Goal: Information Seeking & Learning: Learn about a topic

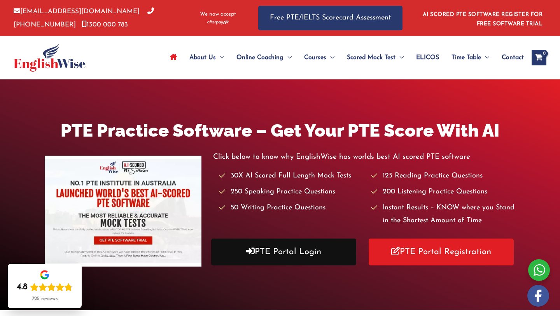
click at [296, 254] on link "PTE Portal Login" at bounding box center [283, 251] width 145 height 27
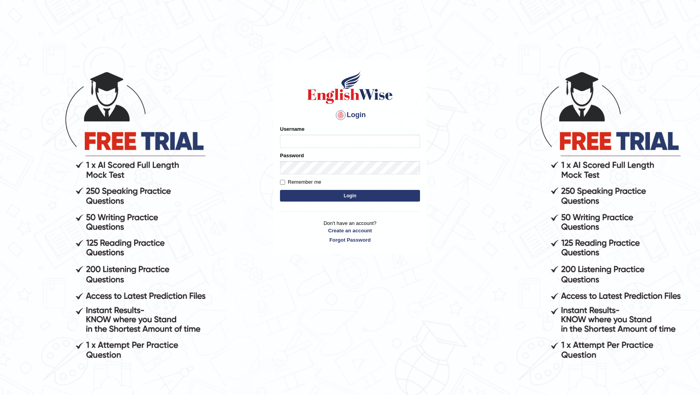
click at [334, 140] on input "Username" at bounding box center [350, 141] width 140 height 13
type input "DR1915"
click at [280, 190] on button "Login" at bounding box center [350, 196] width 140 height 12
click at [347, 135] on input "Username" at bounding box center [350, 141] width 140 height 13
type input "DR1915"
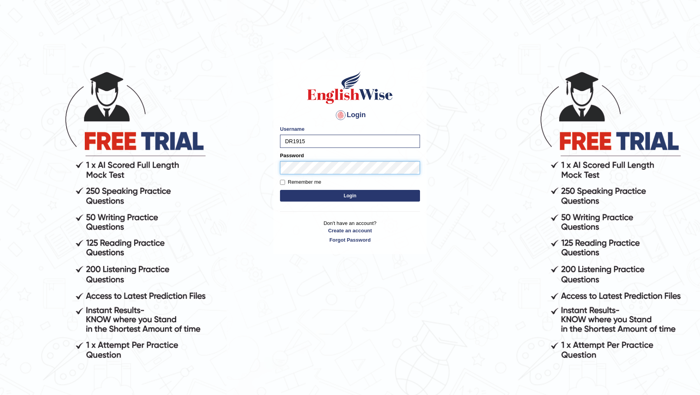
click at [280, 190] on button "Login" at bounding box center [350, 196] width 140 height 12
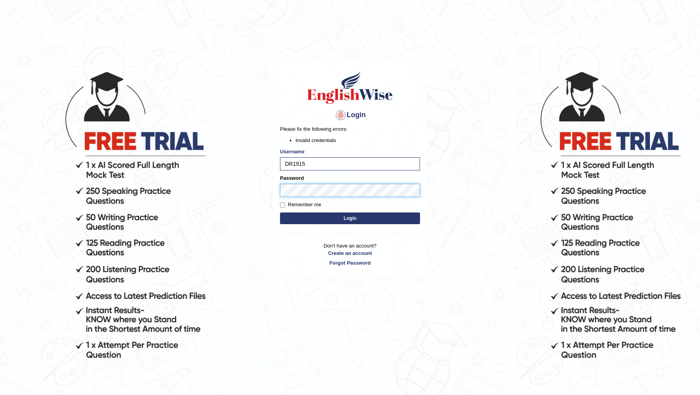
click at [280, 212] on button "Login" at bounding box center [350, 218] width 140 height 12
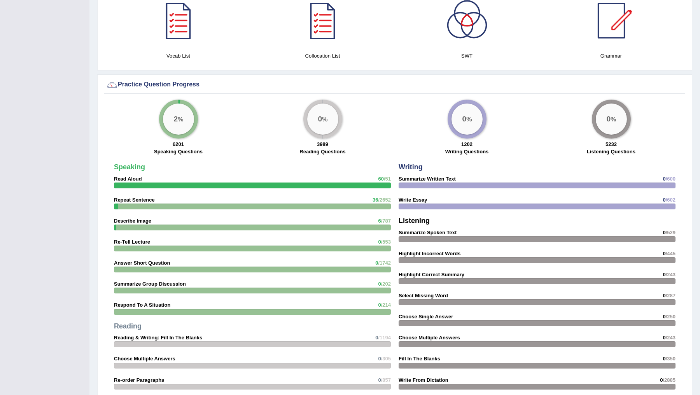
scroll to position [553, 0]
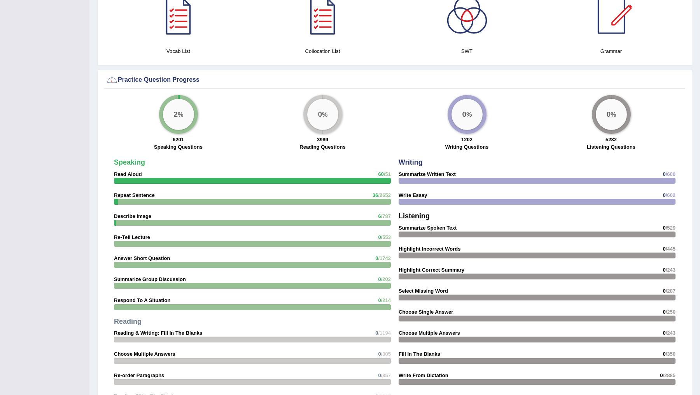
click at [247, 221] on div at bounding box center [252, 223] width 277 height 6
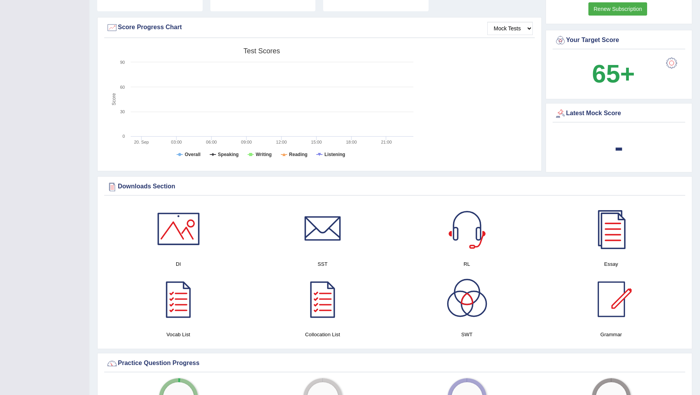
scroll to position [0, 0]
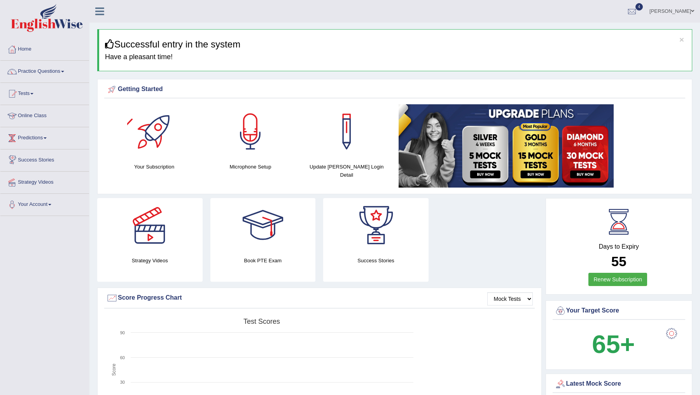
click at [49, 134] on link "Predictions" at bounding box center [44, 136] width 89 height 19
click at [39, 111] on link "Online Class" at bounding box center [44, 114] width 89 height 19
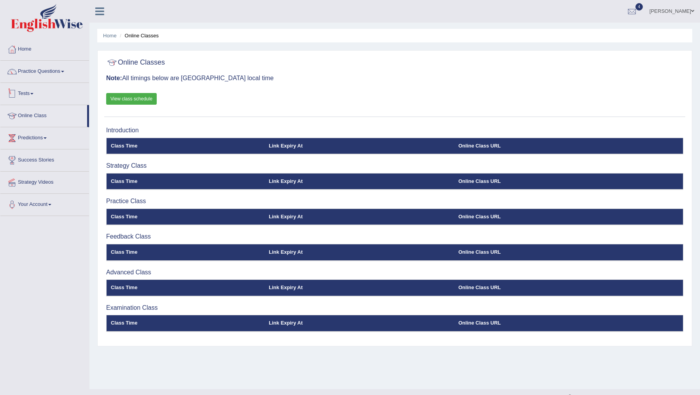
click at [32, 91] on link "Tests" at bounding box center [44, 92] width 89 height 19
click at [39, 75] on link "Practice Questions" at bounding box center [44, 70] width 89 height 19
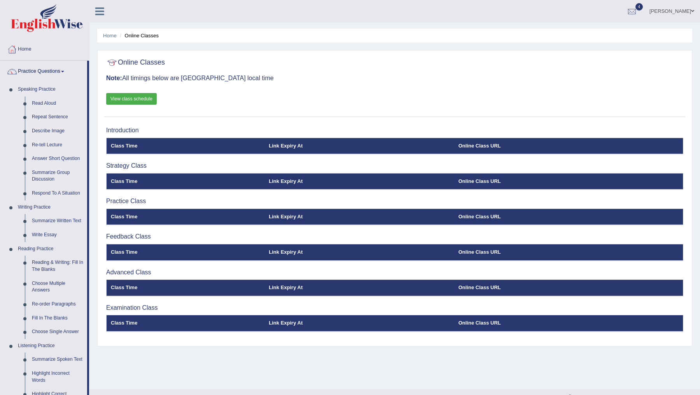
click at [48, 132] on link "Describe Image" at bounding box center [57, 131] width 59 height 14
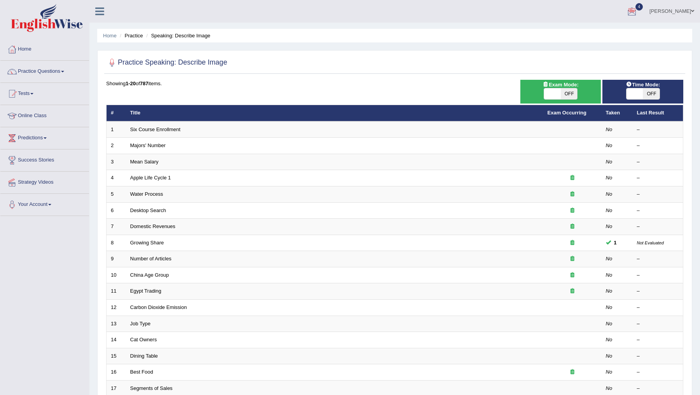
click at [41, 140] on link "Predictions" at bounding box center [44, 136] width 89 height 19
click at [41, 140] on link "Predictions" at bounding box center [43, 136] width 87 height 19
click at [48, 158] on link "Success Stories" at bounding box center [44, 158] width 89 height 19
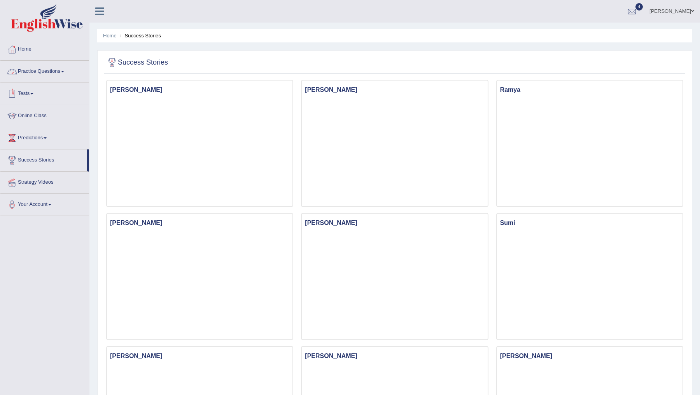
click at [41, 71] on link "Practice Questions" at bounding box center [44, 70] width 89 height 19
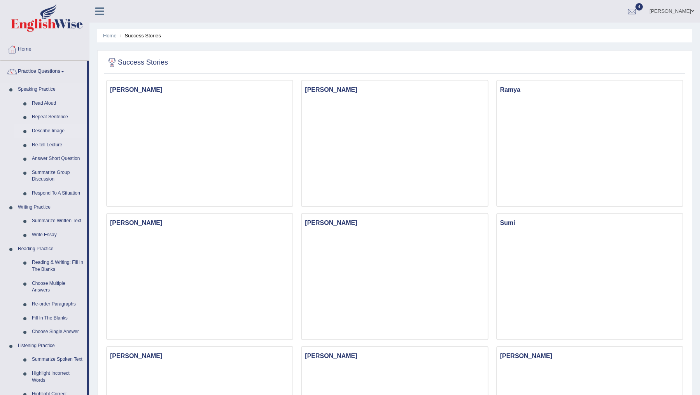
click at [49, 128] on link "Describe Image" at bounding box center [57, 131] width 59 height 14
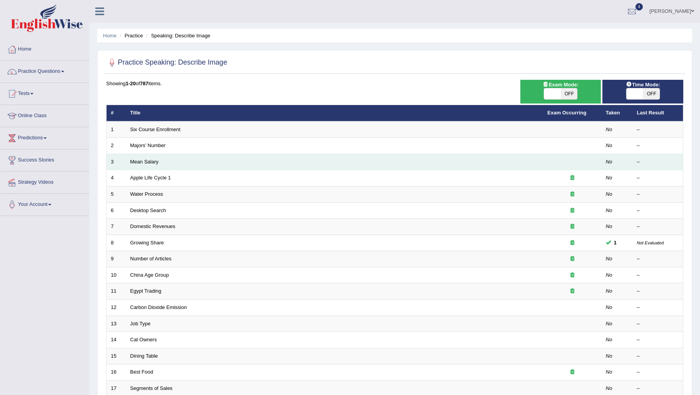
scroll to position [116, 0]
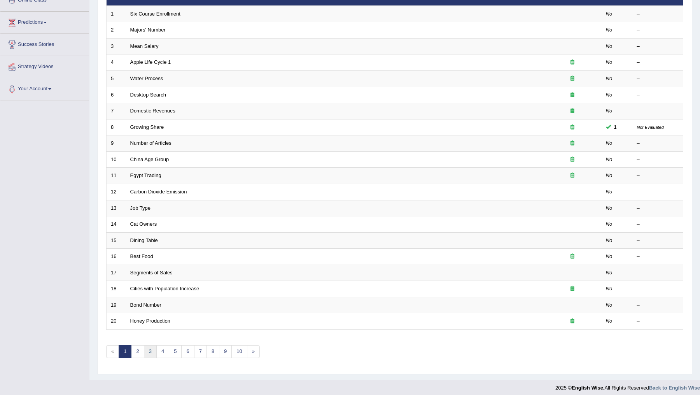
click at [149, 348] on link "3" at bounding box center [150, 351] width 13 height 13
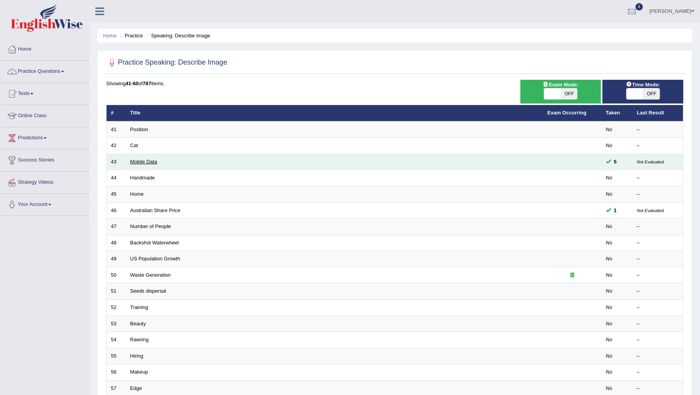
click at [144, 159] on link "Mobile Data" at bounding box center [143, 162] width 27 height 6
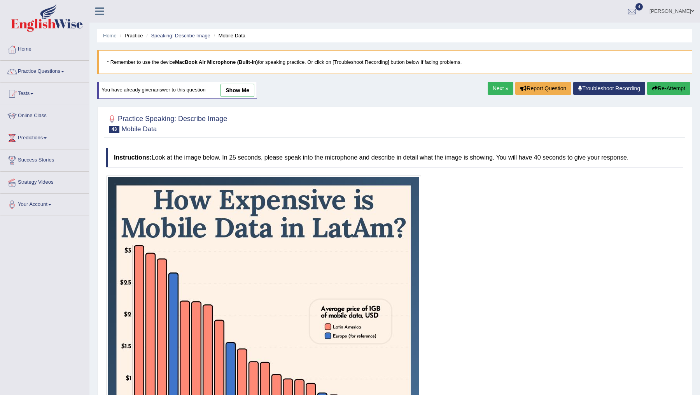
scroll to position [154, 0]
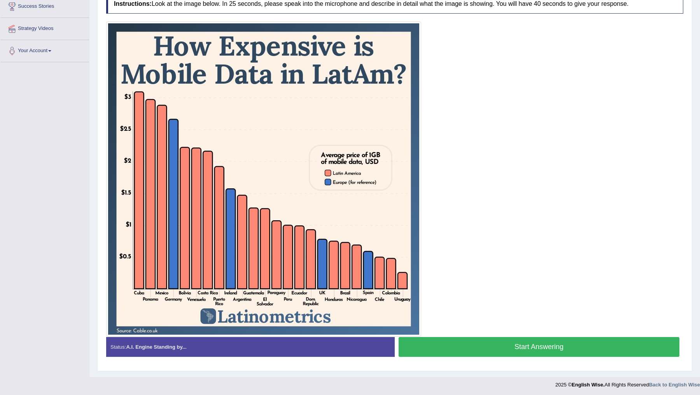
click at [522, 347] on button "Start Answering" at bounding box center [539, 347] width 281 height 20
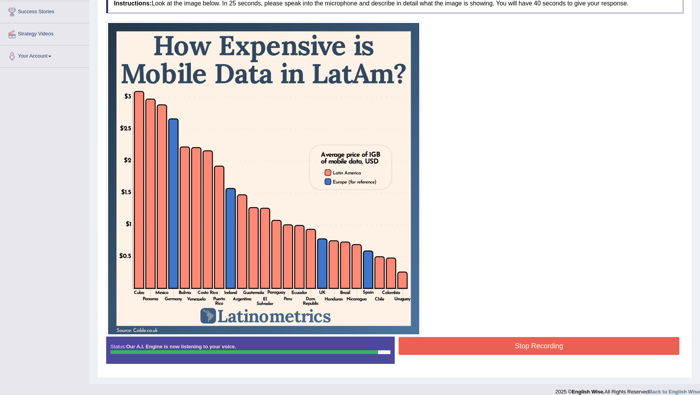
click at [522, 347] on button "Stop Recording" at bounding box center [539, 346] width 281 height 18
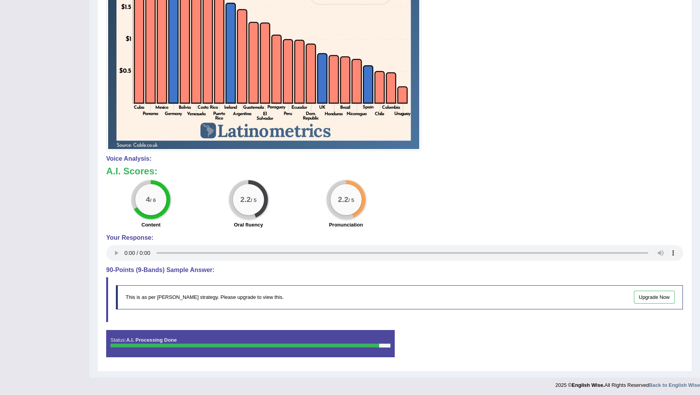
scroll to position [0, 0]
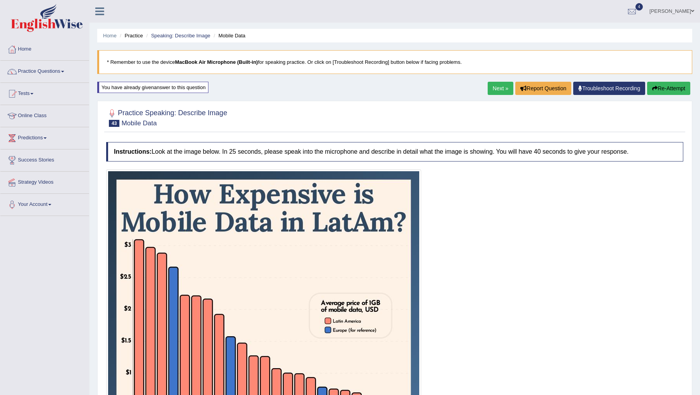
click at [665, 89] on button "Re-Attempt" at bounding box center [668, 88] width 43 height 13
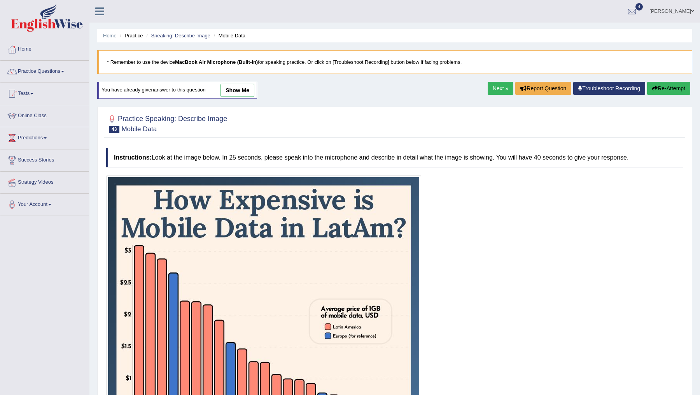
scroll to position [154, 0]
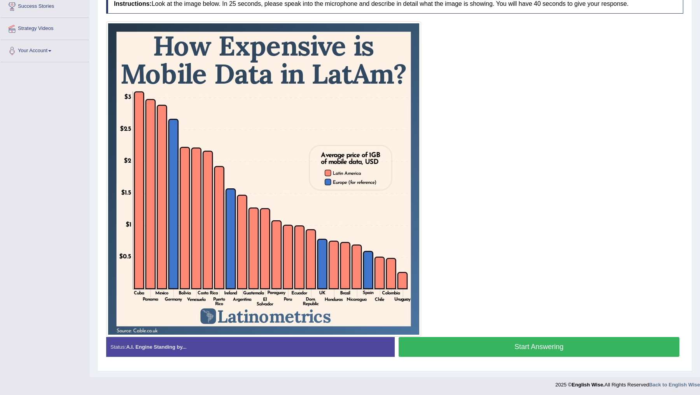
click at [529, 348] on button "Start Answering" at bounding box center [539, 347] width 281 height 20
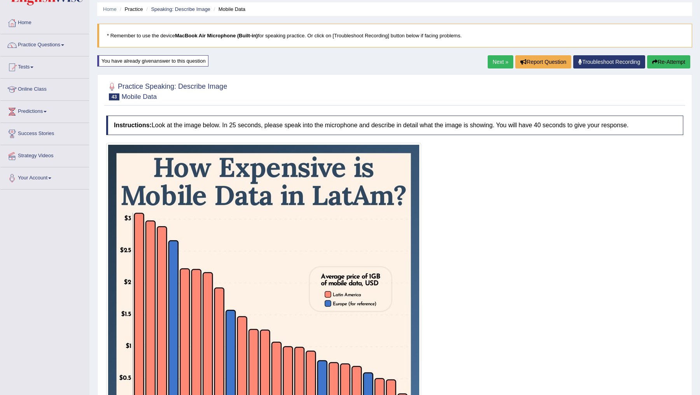
scroll to position [0, 0]
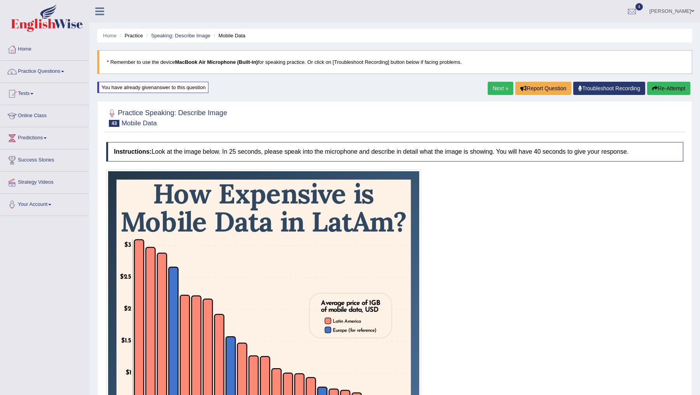
click at [655, 88] on icon "button" at bounding box center [654, 88] width 5 height 5
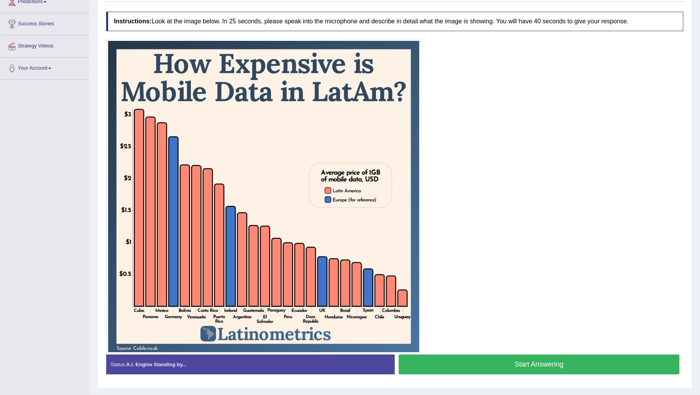
scroll to position [140, 0]
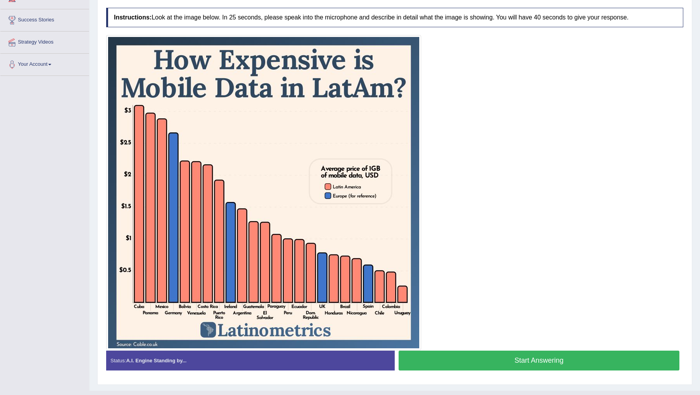
click at [527, 362] on button "Start Answering" at bounding box center [539, 360] width 281 height 20
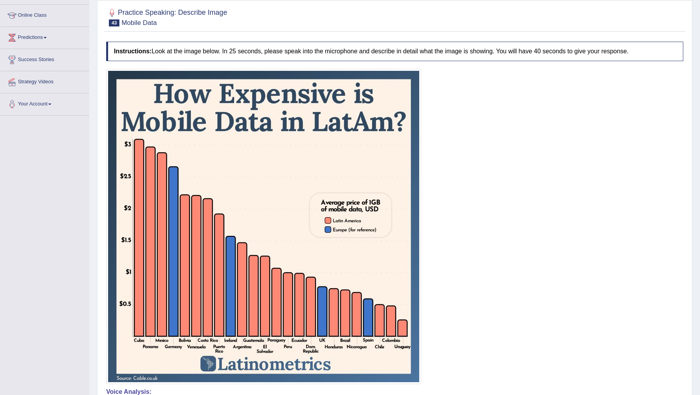
scroll to position [59, 0]
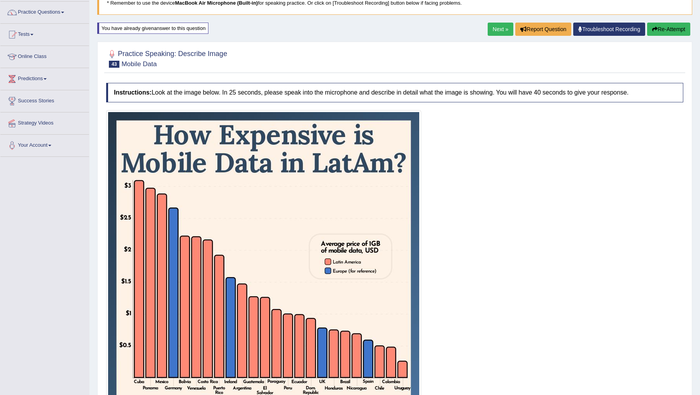
click at [651, 25] on button "Re-Attempt" at bounding box center [668, 29] width 43 height 13
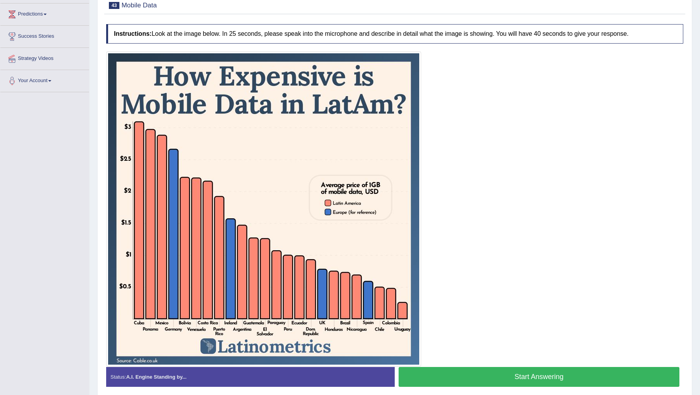
scroll to position [154, 0]
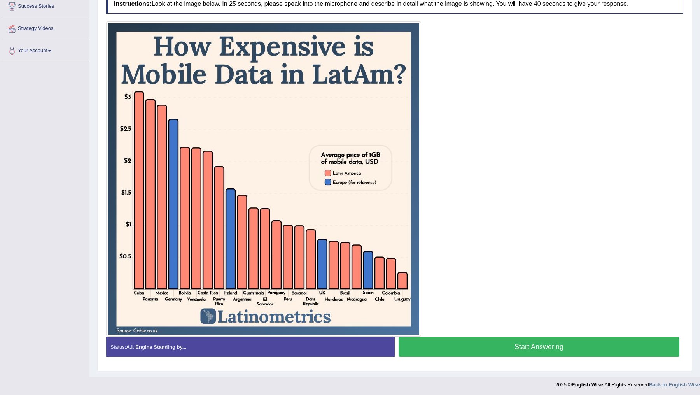
click at [511, 346] on button "Start Answering" at bounding box center [539, 347] width 281 height 20
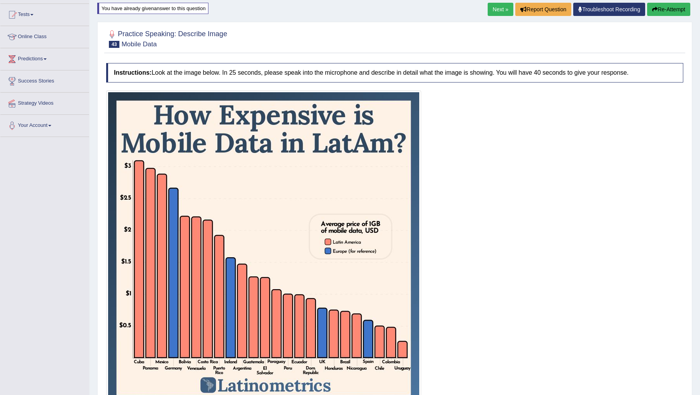
scroll to position [0, 0]
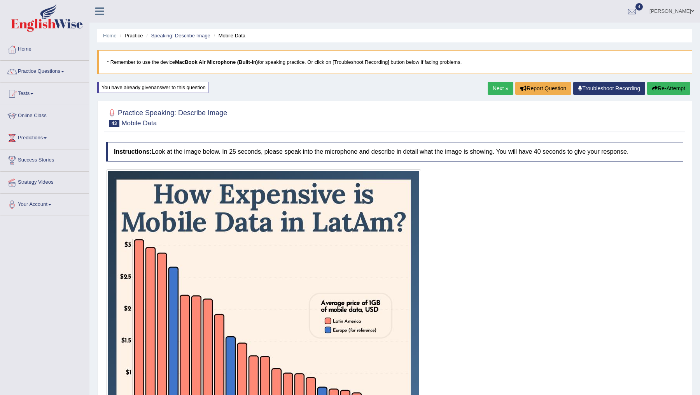
click at [659, 88] on button "Re-Attempt" at bounding box center [668, 88] width 43 height 13
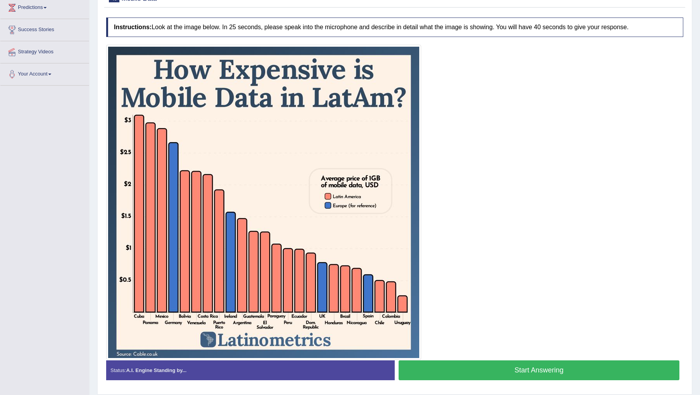
scroll to position [143, 0]
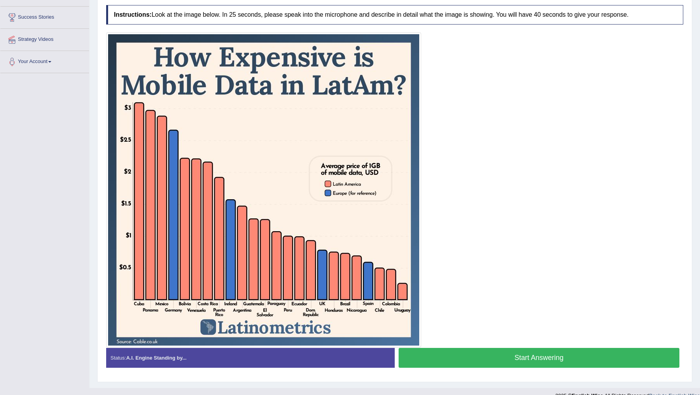
click at [523, 358] on button "Start Answering" at bounding box center [539, 358] width 281 height 20
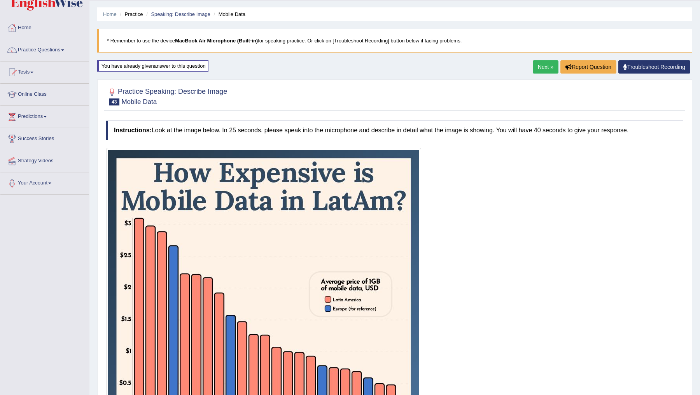
scroll to position [0, 0]
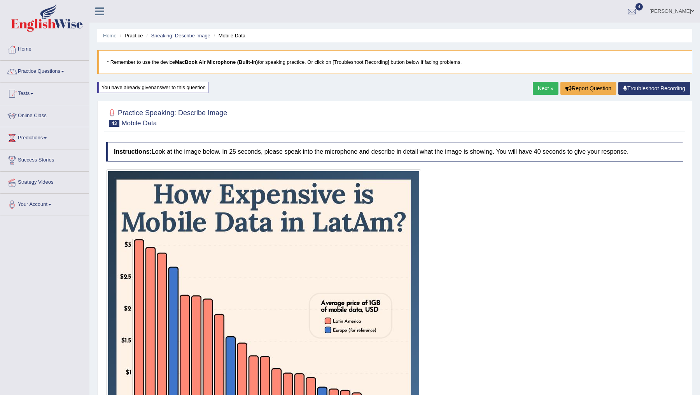
click at [535, 88] on link "Next »" at bounding box center [546, 88] width 26 height 13
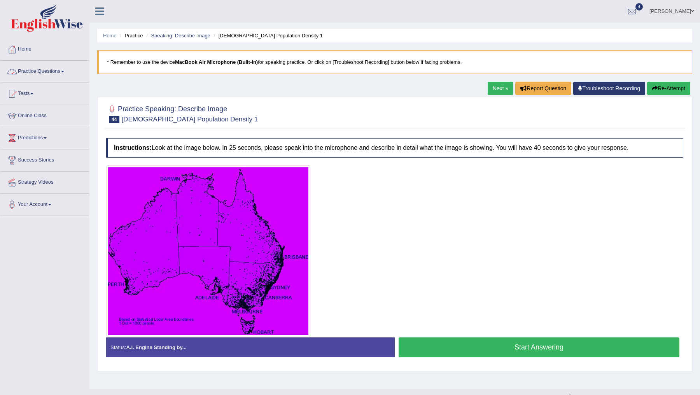
click at [51, 69] on link "Practice Questions" at bounding box center [44, 70] width 89 height 19
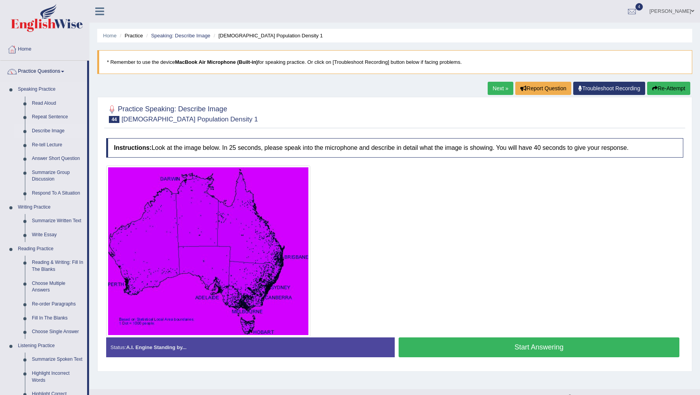
click at [43, 132] on link "Describe Image" at bounding box center [57, 131] width 59 height 14
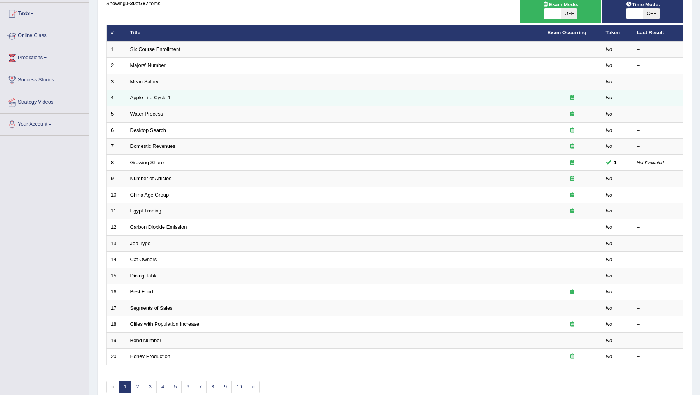
scroll to position [116, 0]
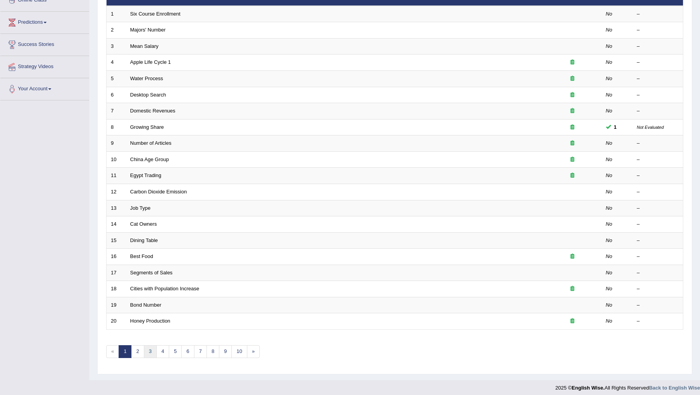
click at [145, 348] on link "3" at bounding box center [150, 351] width 13 height 13
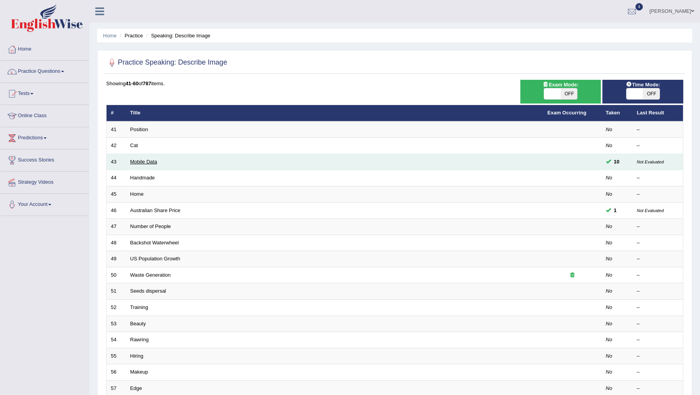
click at [147, 160] on link "Mobile Data" at bounding box center [143, 162] width 27 height 6
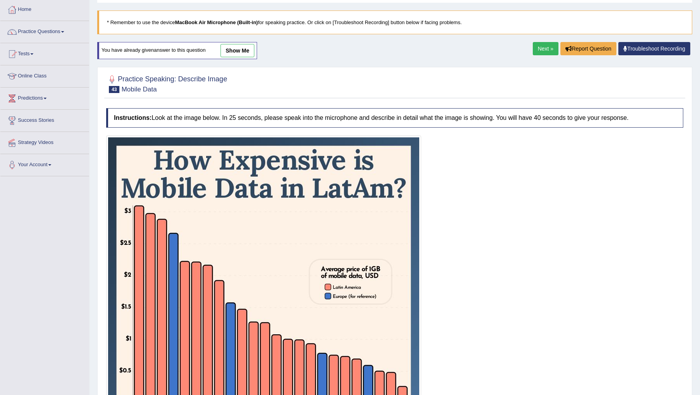
scroll to position [34, 0]
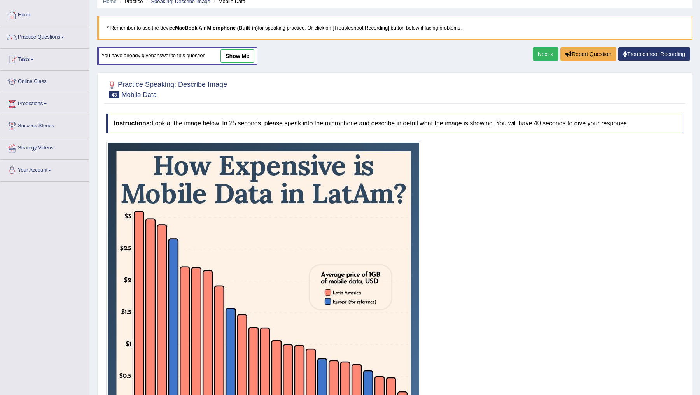
click at [238, 53] on link "show me" at bounding box center [238, 55] width 34 height 13
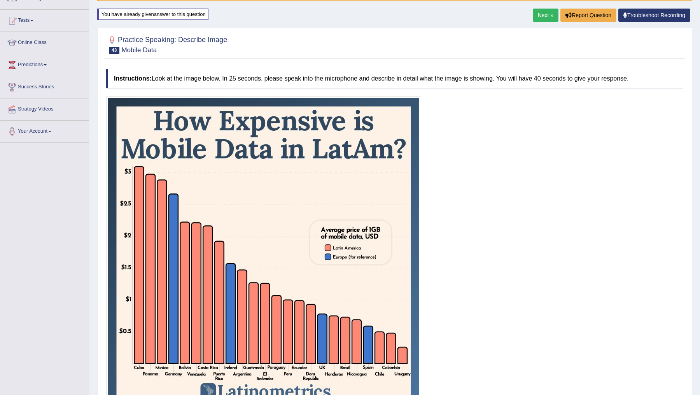
scroll to position [57, 0]
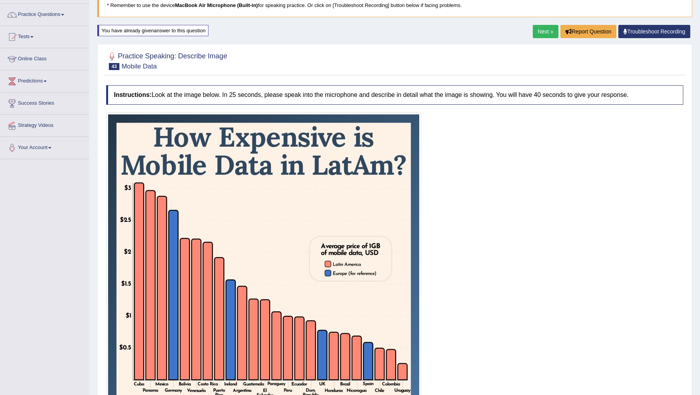
click at [540, 32] on link "Next »" at bounding box center [546, 31] width 26 height 13
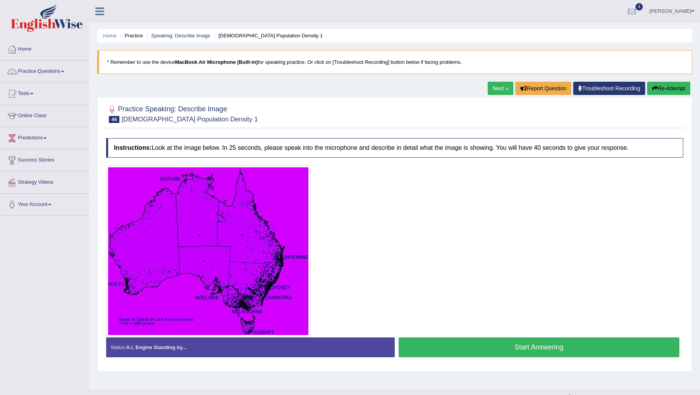
click at [491, 97] on div "Practice Speaking: Describe Image 44 Australian Population Density 1 Instructio…" at bounding box center [394, 234] width 595 height 275
click at [494, 88] on link "Next »" at bounding box center [501, 88] width 26 height 13
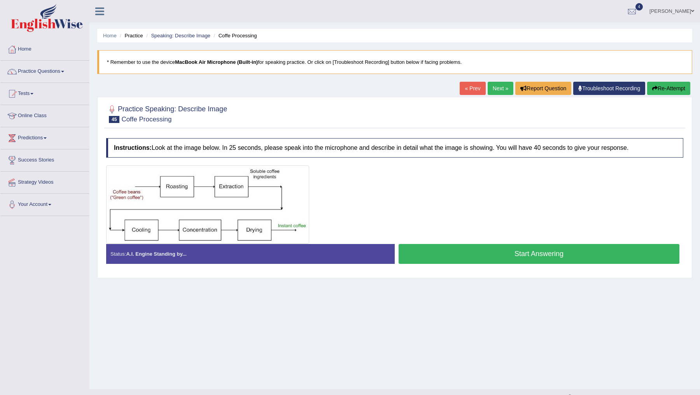
click at [494, 88] on link "Next »" at bounding box center [501, 88] width 26 height 13
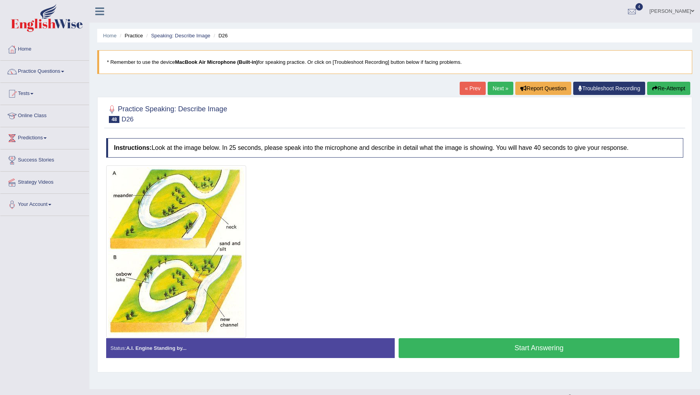
click at [494, 88] on link "Next »" at bounding box center [501, 88] width 26 height 13
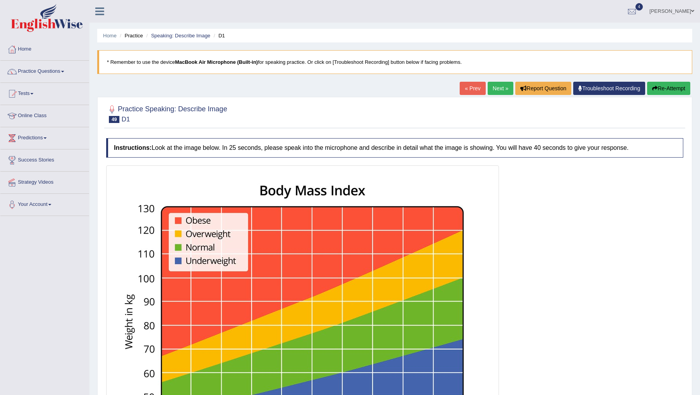
click at [494, 88] on link "Next »" at bounding box center [501, 88] width 26 height 13
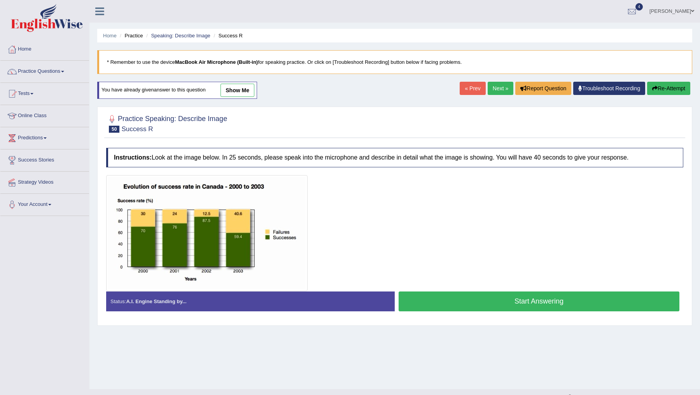
click at [503, 305] on button "Start Answering" at bounding box center [539, 301] width 281 height 20
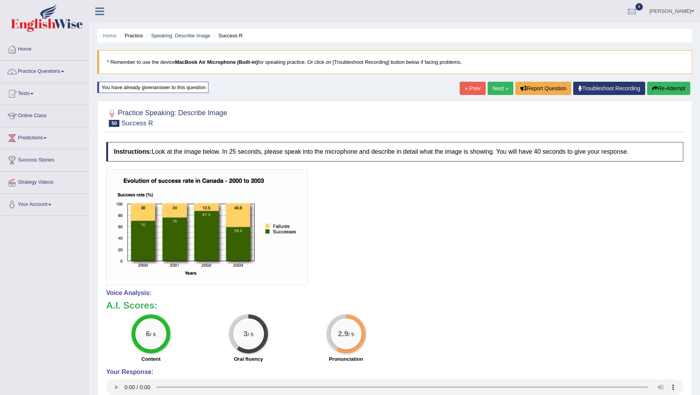
click at [674, 89] on button "Re-Attempt" at bounding box center [668, 88] width 43 height 13
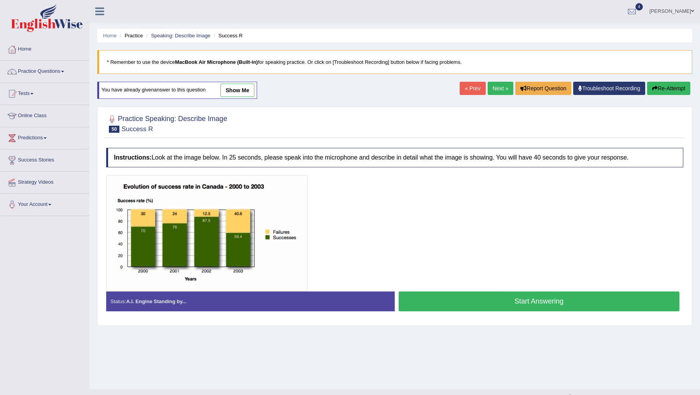
click at [505, 302] on button "Start Answering" at bounding box center [539, 301] width 281 height 20
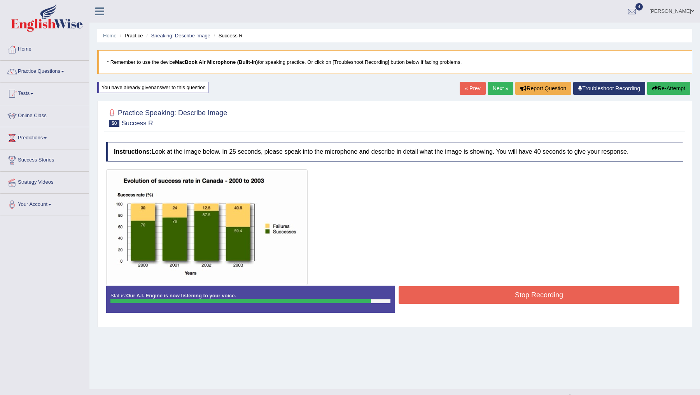
click at [505, 299] on button "Stop Recording" at bounding box center [539, 295] width 281 height 18
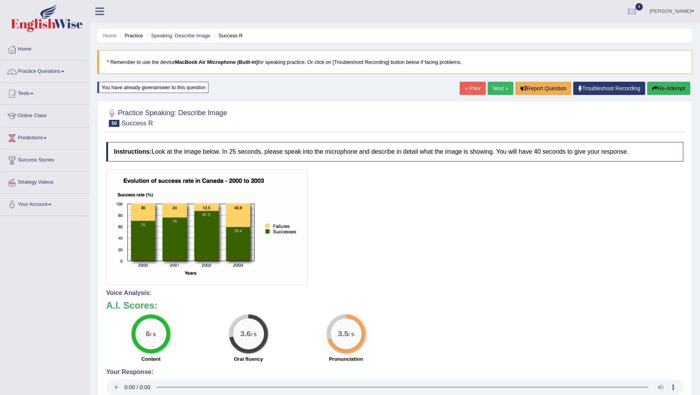
click at [661, 85] on button "Re-Attempt" at bounding box center [668, 88] width 43 height 13
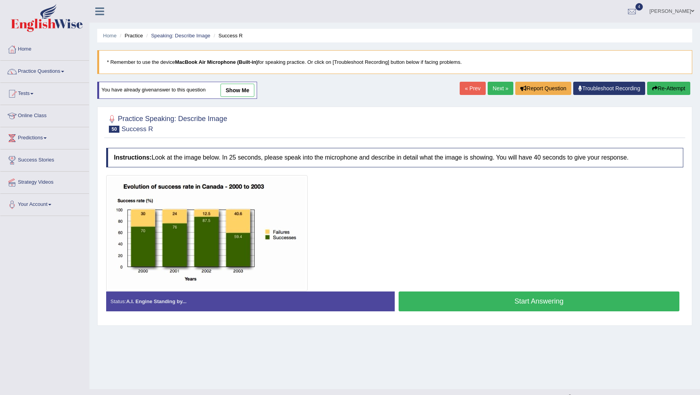
scroll to position [14, 0]
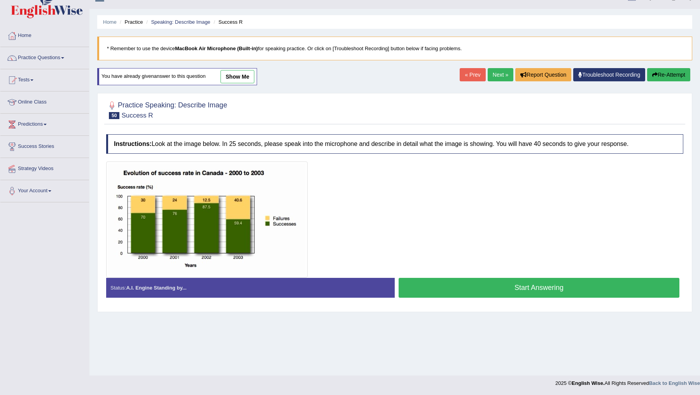
click at [503, 287] on button "Start Answering" at bounding box center [539, 288] width 281 height 20
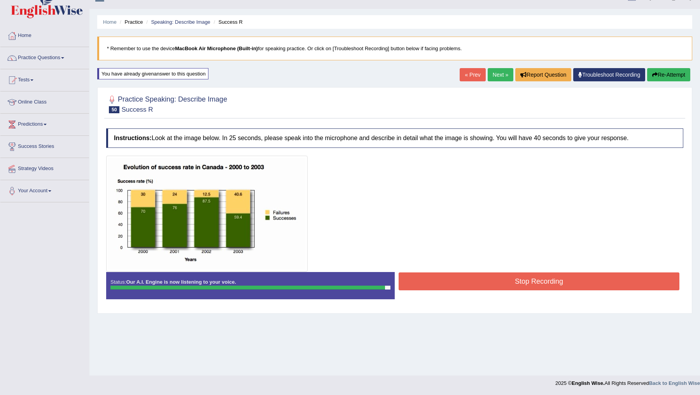
click at [503, 287] on button "Stop Recording" at bounding box center [539, 281] width 281 height 18
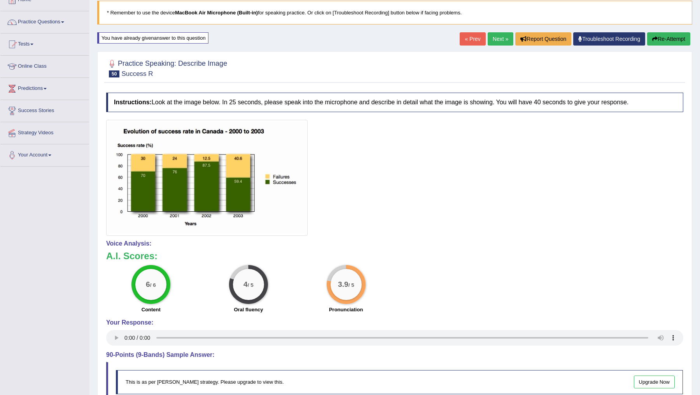
scroll to position [0, 0]
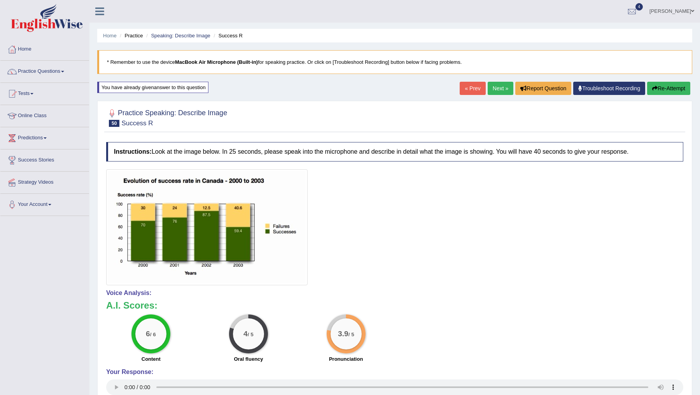
click at [496, 89] on link "Next »" at bounding box center [501, 88] width 26 height 13
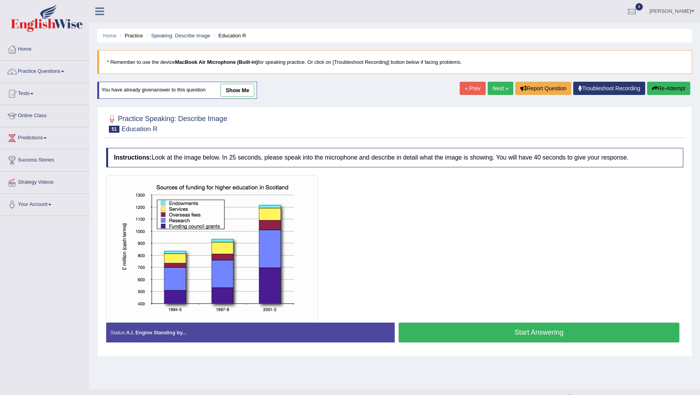
scroll to position [14, 0]
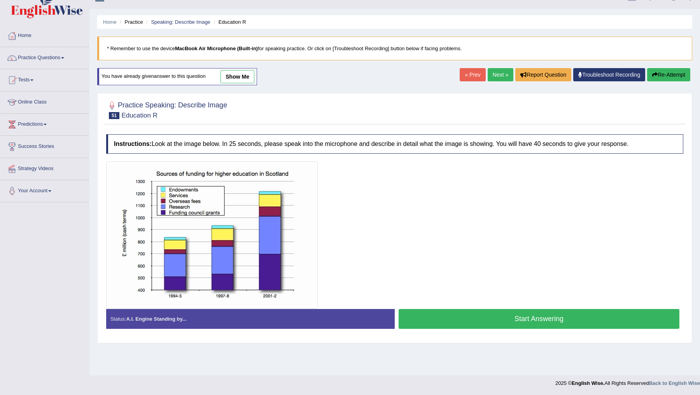
click at [506, 346] on div "Home Practice Speaking: Describe Image Education R * Remember to use the device…" at bounding box center [394, 180] width 611 height 389
click at [501, 318] on button "Start Answering" at bounding box center [539, 319] width 281 height 20
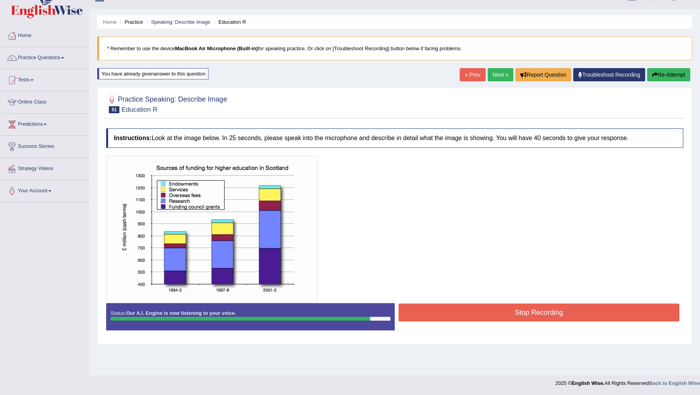
click at [501, 318] on button "Stop Recording" at bounding box center [539, 312] width 281 height 18
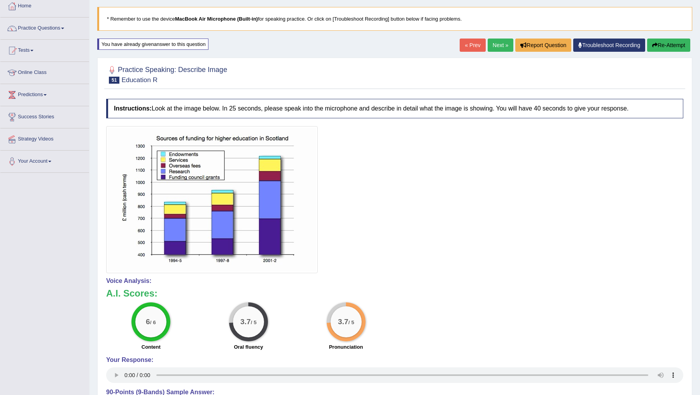
scroll to position [0, 0]
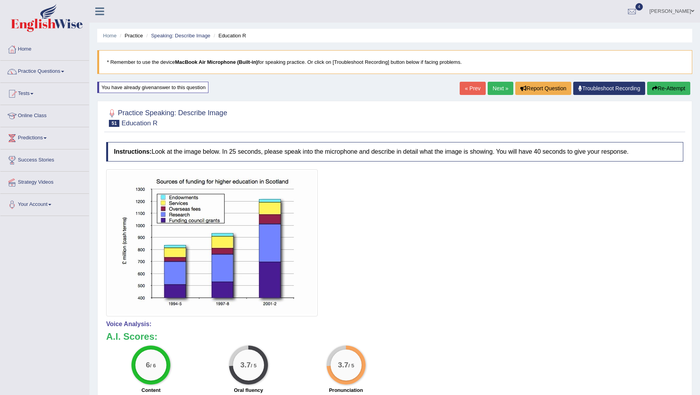
click at [658, 87] on button "Re-Attempt" at bounding box center [668, 88] width 43 height 13
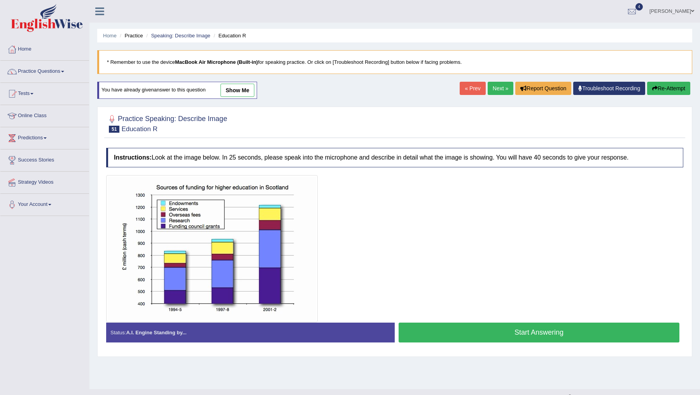
click at [522, 335] on button "Start Answering" at bounding box center [539, 332] width 281 height 20
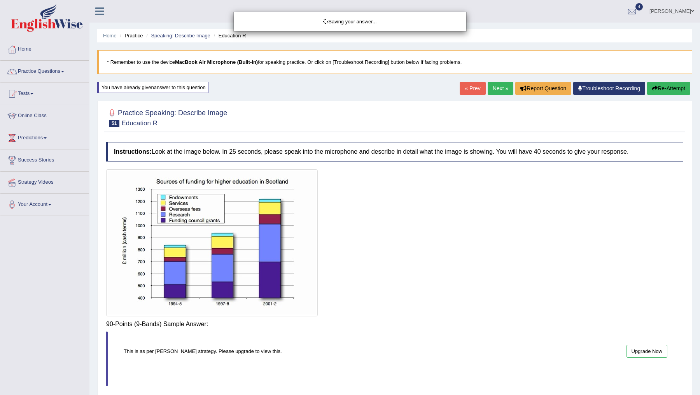
click at [522, 335] on div "Saving your answer..." at bounding box center [350, 197] width 700 height 395
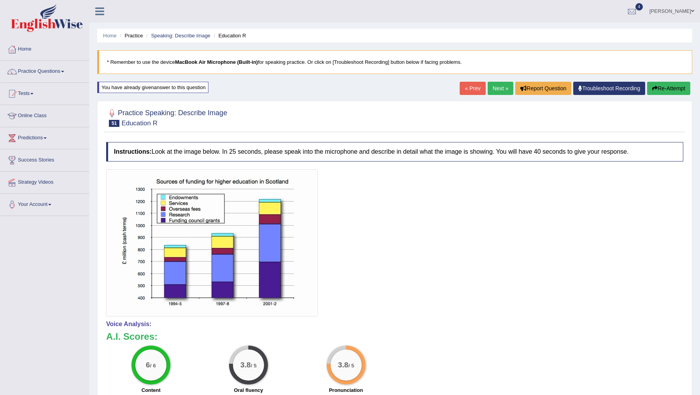
click at [495, 92] on link "Next »" at bounding box center [501, 88] width 26 height 13
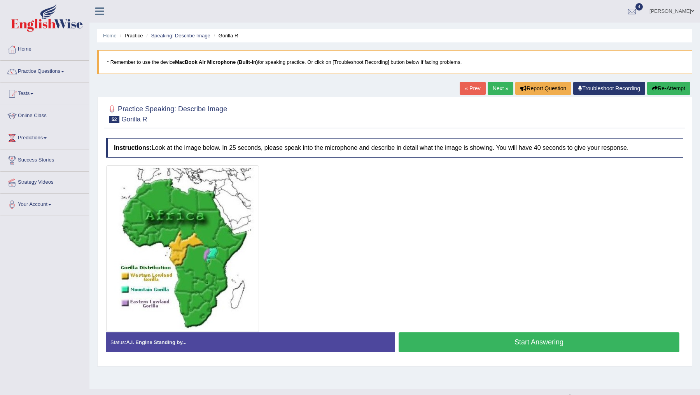
click at [495, 92] on link "Next »" at bounding box center [501, 88] width 26 height 13
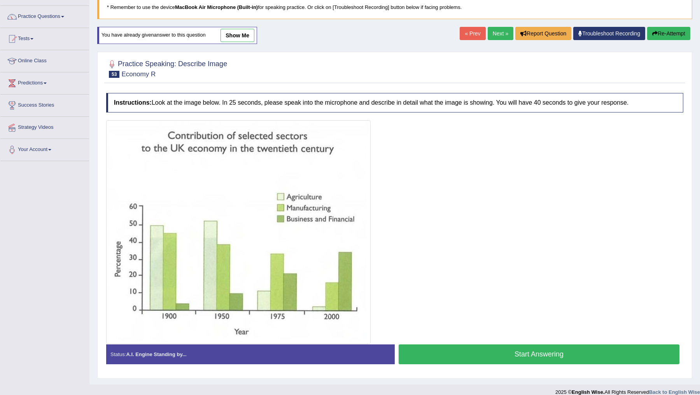
scroll to position [62, 0]
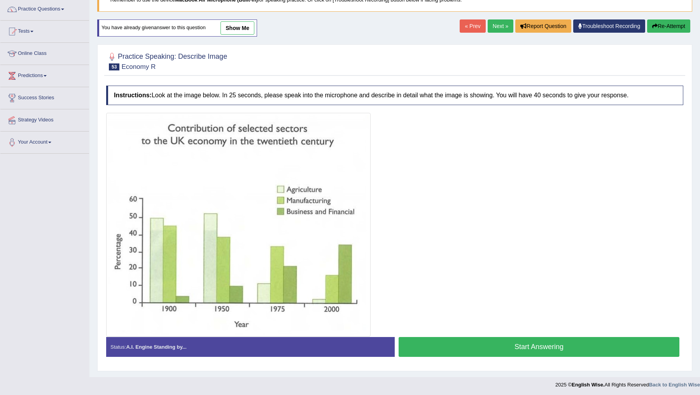
click at [516, 346] on button "Start Answering" at bounding box center [539, 347] width 281 height 20
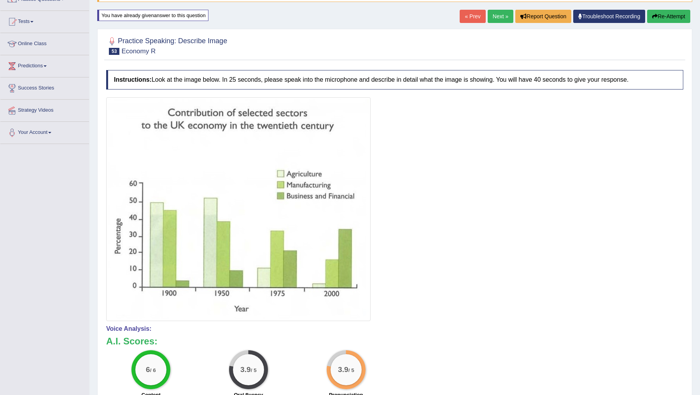
scroll to position [64, 0]
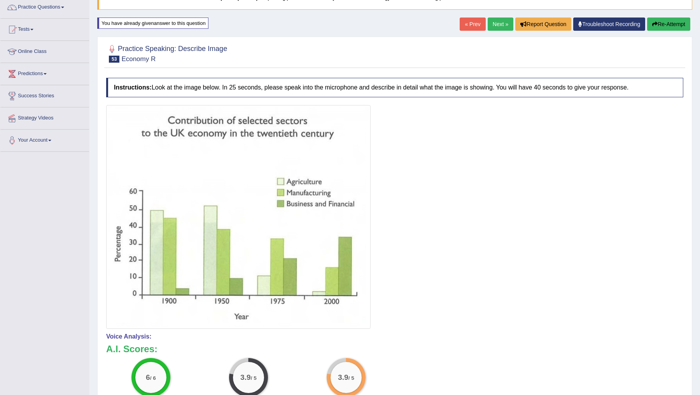
click at [657, 26] on button "Re-Attempt" at bounding box center [668, 24] width 43 height 13
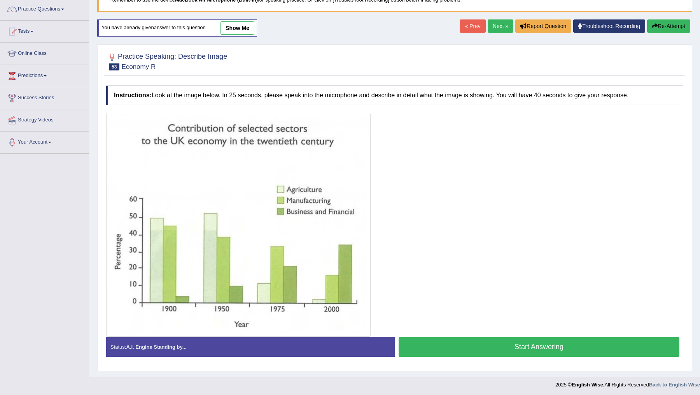
click at [484, 345] on button "Start Answering" at bounding box center [539, 347] width 281 height 20
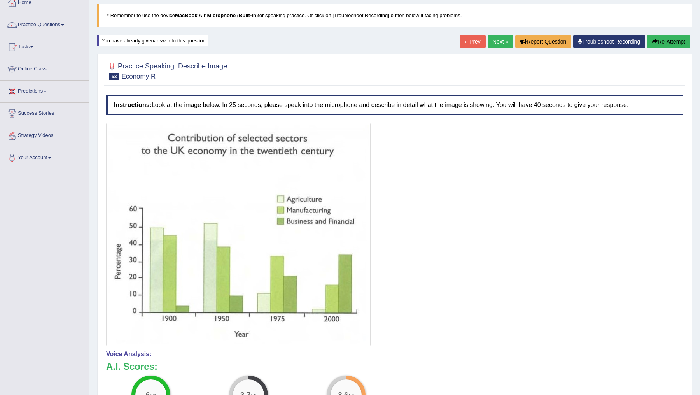
scroll to position [39, 0]
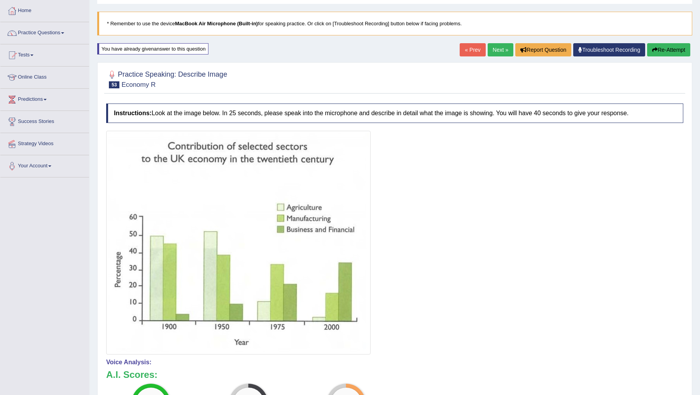
click at [657, 46] on button "Re-Attempt" at bounding box center [668, 49] width 43 height 13
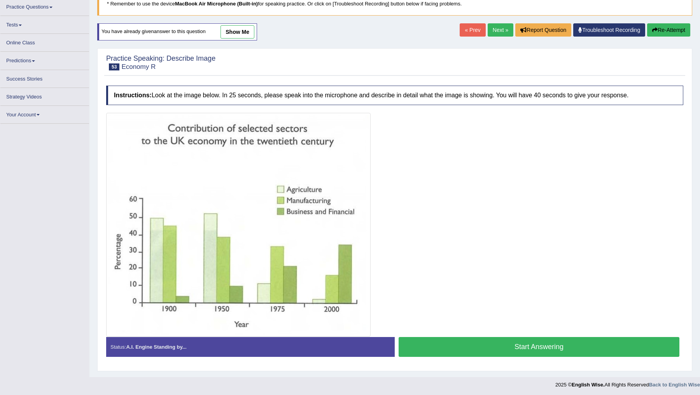
scroll to position [62, 0]
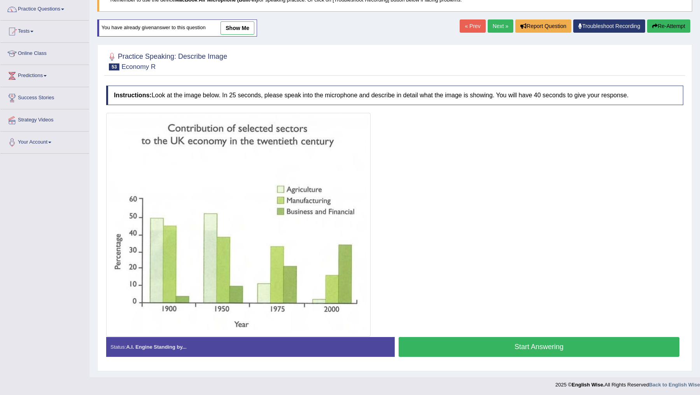
click at [504, 343] on button "Start Answering" at bounding box center [539, 347] width 281 height 20
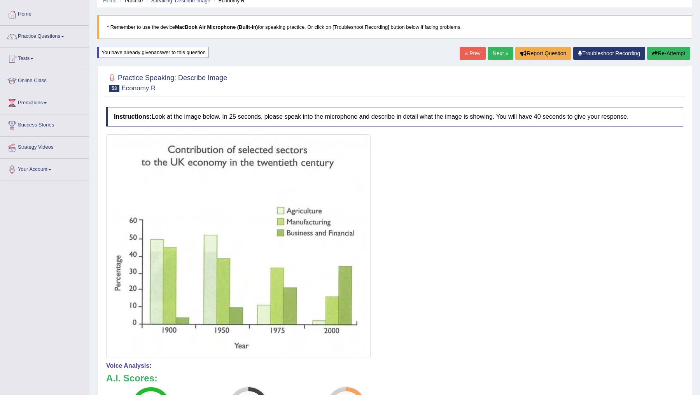
scroll to position [8, 0]
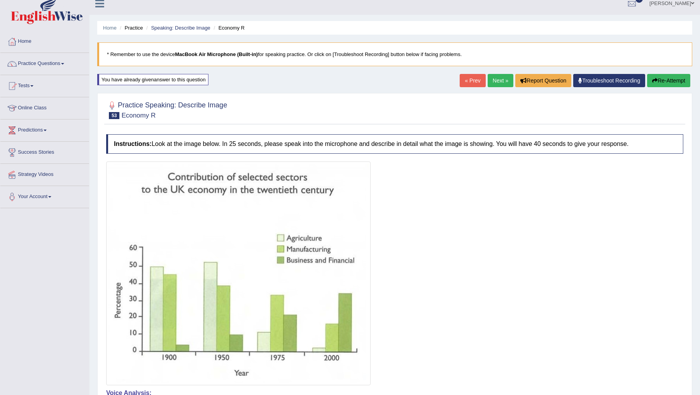
click at [663, 82] on button "Re-Attempt" at bounding box center [668, 80] width 43 height 13
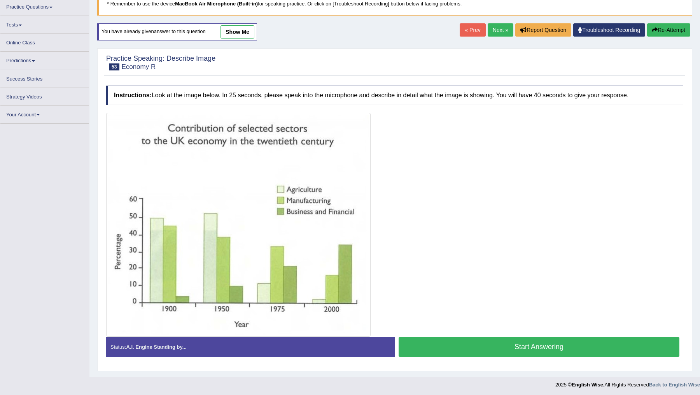
scroll to position [62, 0]
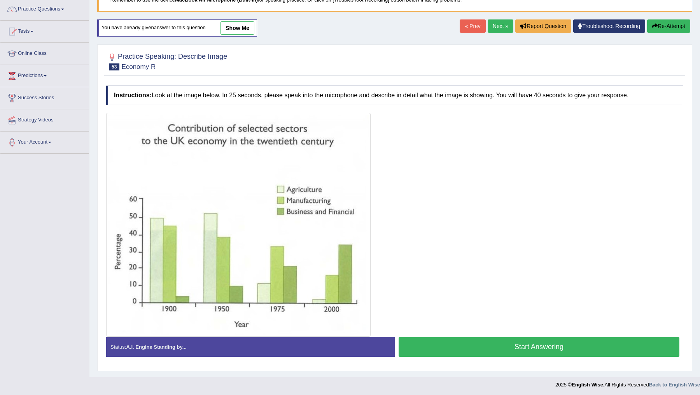
click at [507, 347] on button "Start Answering" at bounding box center [539, 347] width 281 height 20
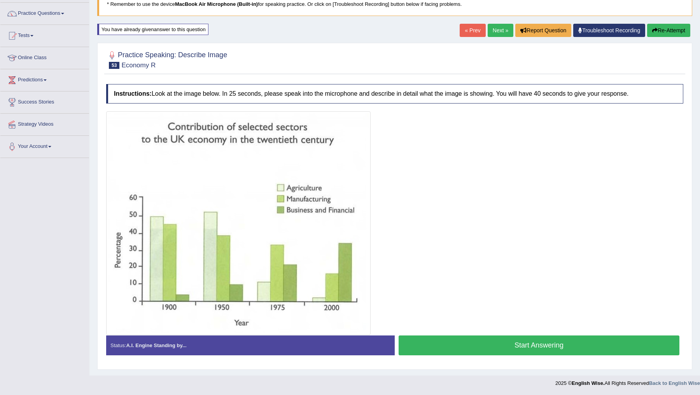
scroll to position [57, 0]
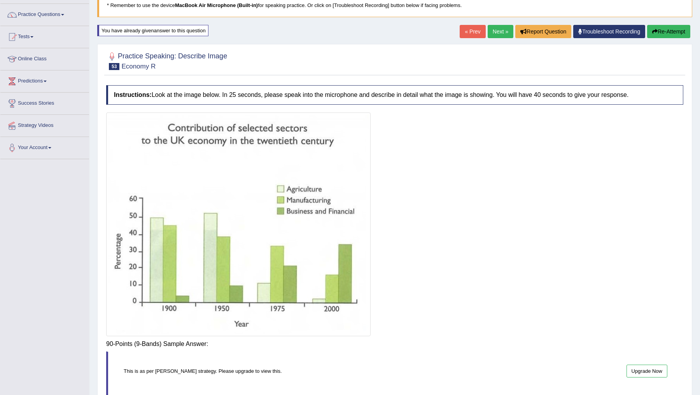
click at [507, 338] on body "Toggle navigation Home Practice Questions Speaking Practice Read Aloud Repeat S…" at bounding box center [350, 140] width 700 height 395
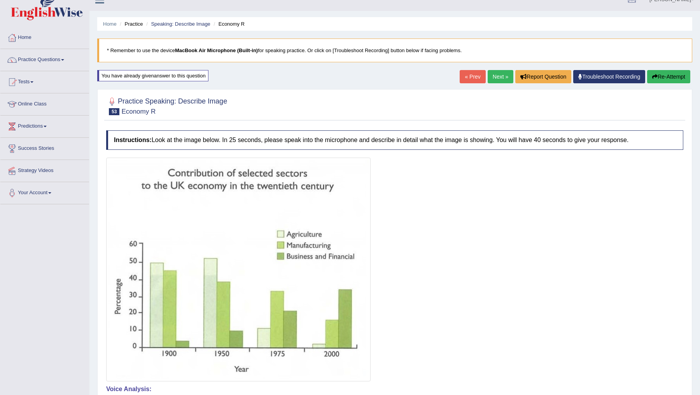
scroll to position [0, 0]
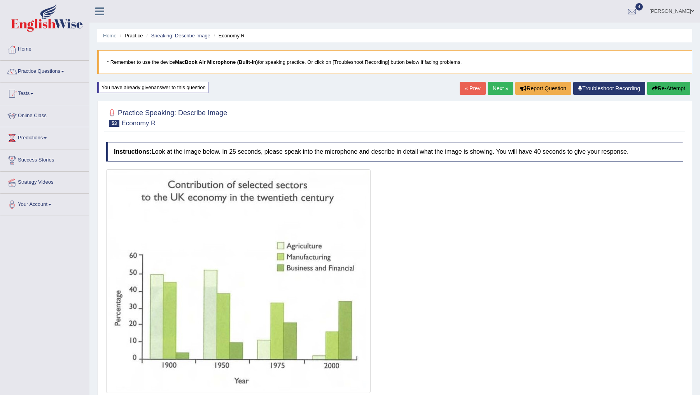
click at [495, 84] on link "Next »" at bounding box center [501, 88] width 26 height 13
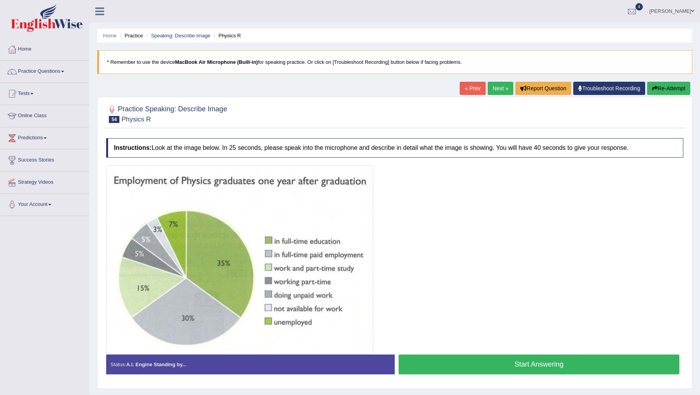
click at [492, 89] on link "Next »" at bounding box center [501, 88] width 26 height 13
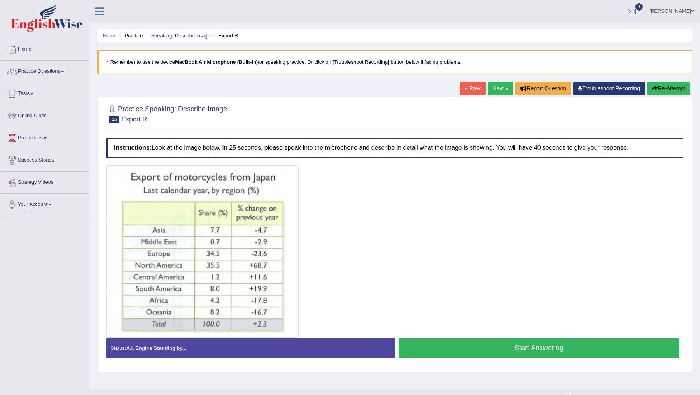
click at [495, 88] on link "Next »" at bounding box center [501, 88] width 26 height 13
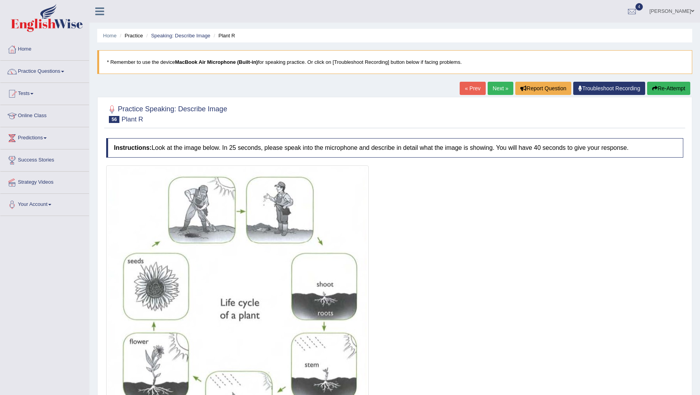
click at [495, 88] on link "Next »" at bounding box center [501, 88] width 26 height 13
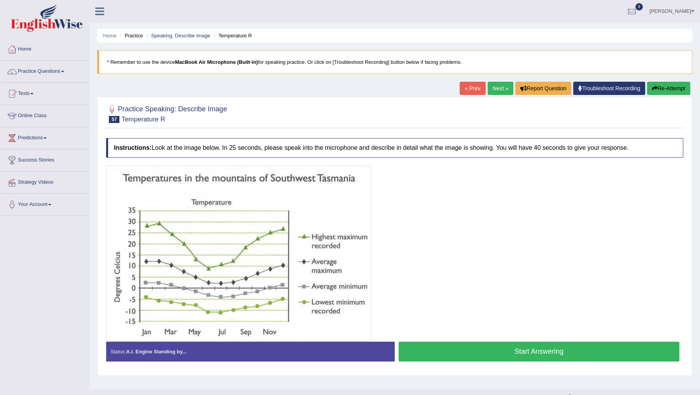
click at [495, 88] on link "Next »" at bounding box center [501, 88] width 26 height 13
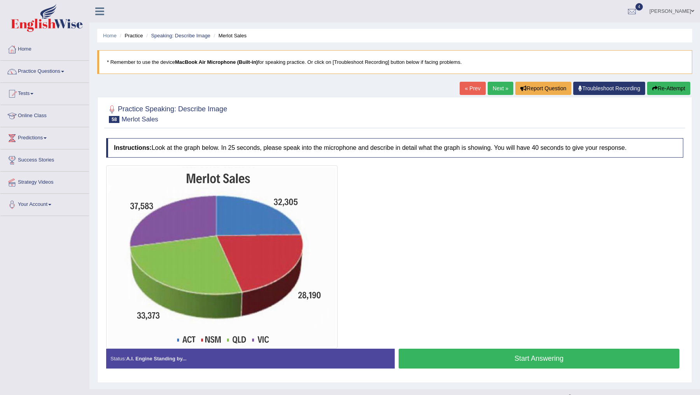
click at [469, 89] on link "« Prev" at bounding box center [473, 88] width 26 height 13
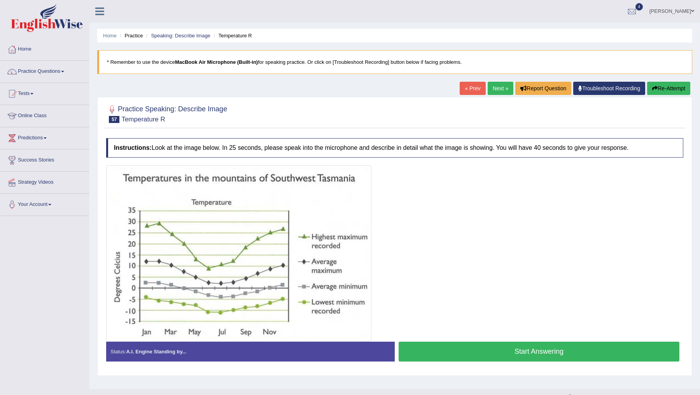
scroll to position [14, 0]
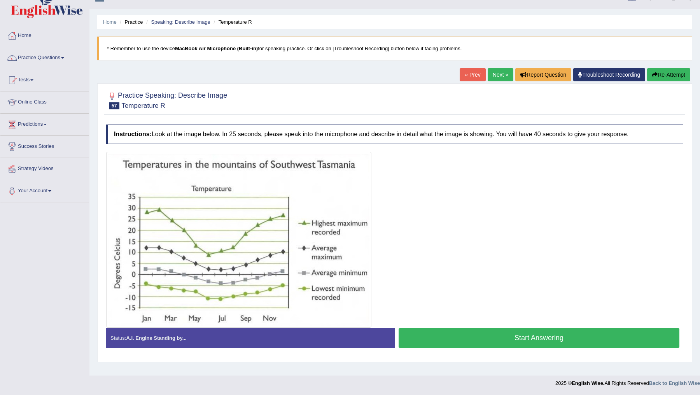
click at [495, 334] on button "Start Answering" at bounding box center [539, 338] width 281 height 20
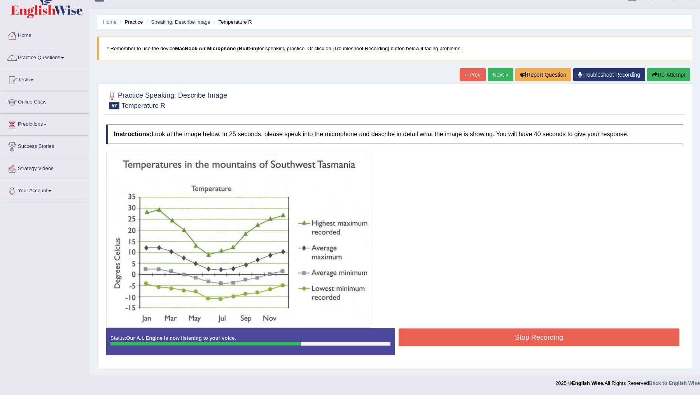
click at [495, 334] on button "Stop Recording" at bounding box center [539, 337] width 281 height 18
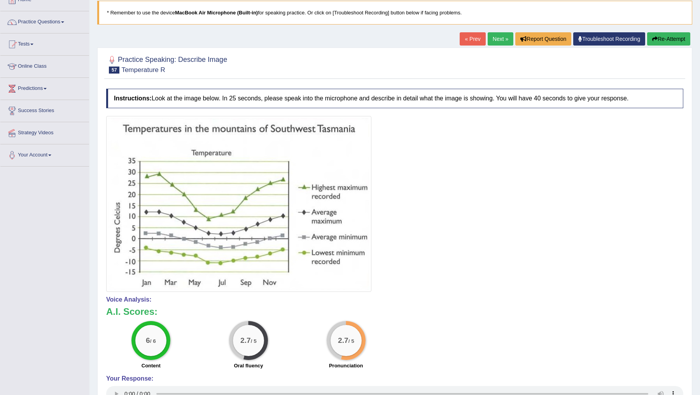
scroll to position [48, 0]
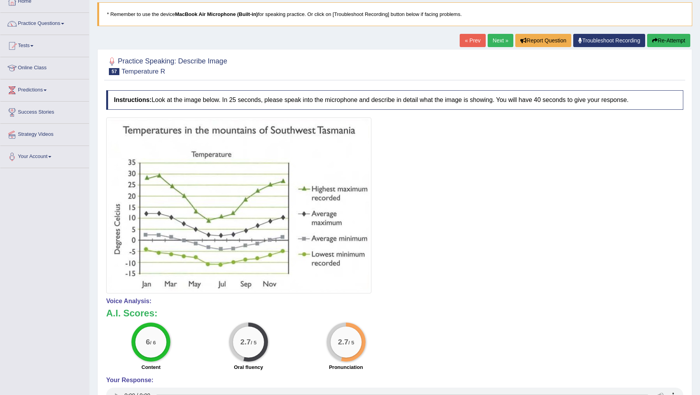
click at [660, 47] on div "« Prev Next » Report Question Troubleshoot Recording Re-Attempt" at bounding box center [576, 41] width 233 height 15
click at [660, 39] on button "Re-Attempt" at bounding box center [668, 40] width 43 height 13
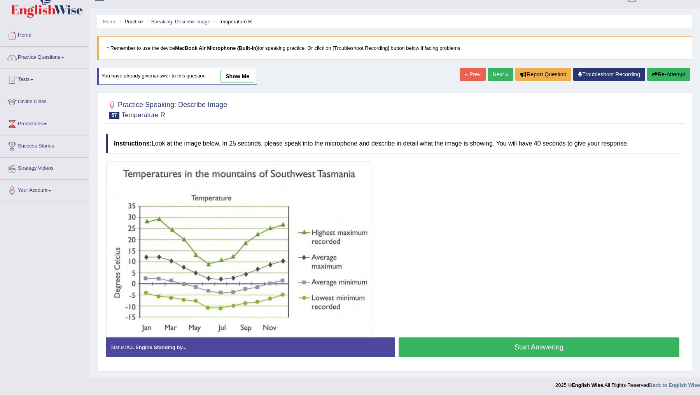
click at [521, 347] on button "Start Answering" at bounding box center [539, 347] width 281 height 20
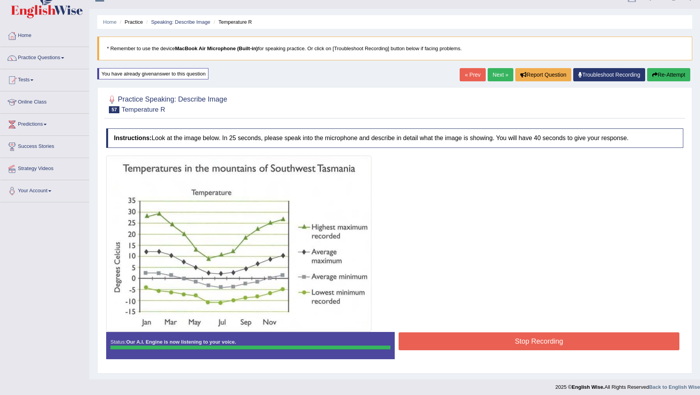
click at [543, 339] on button "Stop Recording" at bounding box center [539, 341] width 281 height 18
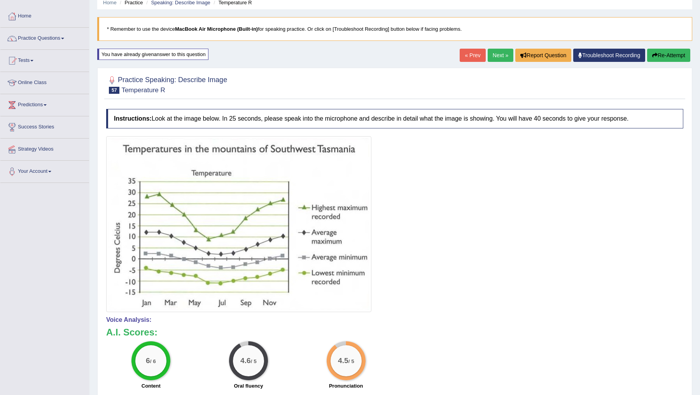
scroll to position [36, 0]
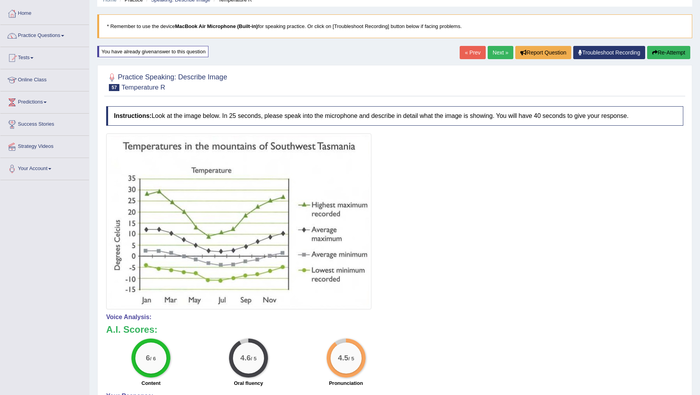
click at [496, 51] on link "Next »" at bounding box center [501, 52] width 26 height 13
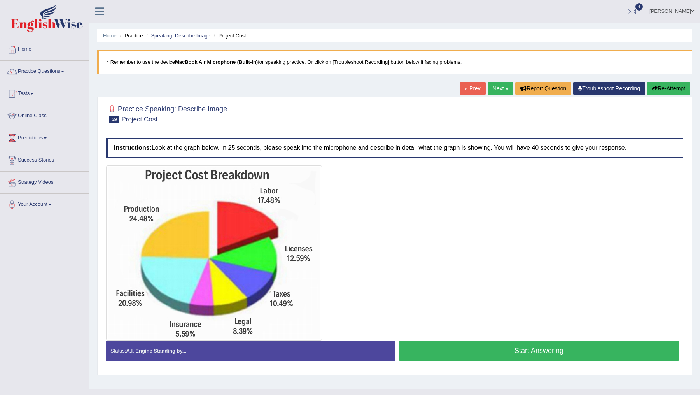
click at [494, 88] on link "Next »" at bounding box center [501, 88] width 26 height 13
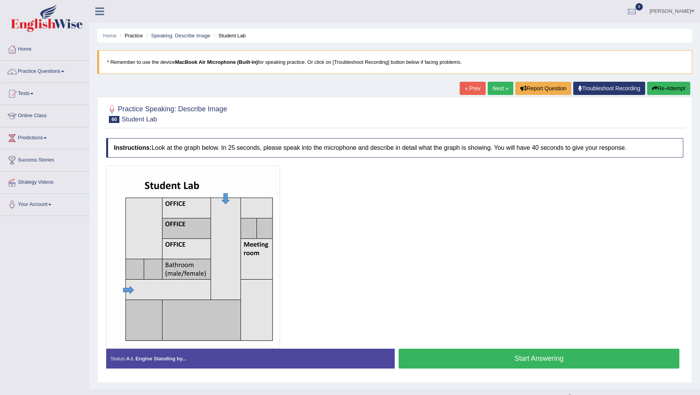
click at [494, 88] on link "Next »" at bounding box center [501, 88] width 26 height 13
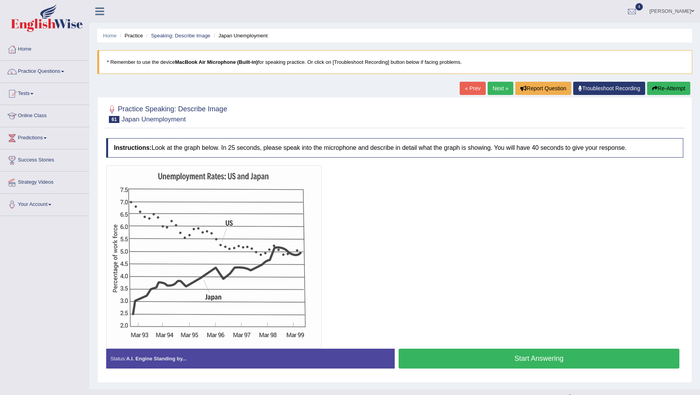
click at [492, 362] on button "Start Answering" at bounding box center [539, 358] width 281 height 20
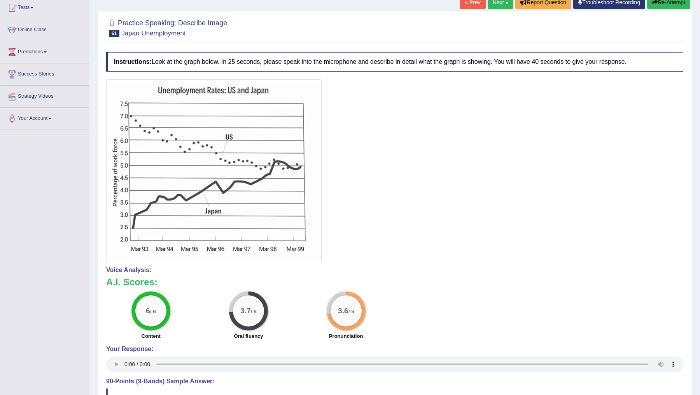
scroll to position [81, 0]
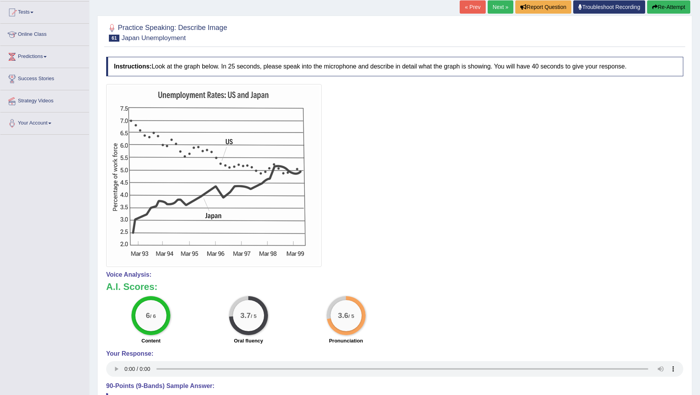
click at [662, 9] on button "Re-Attempt" at bounding box center [668, 6] width 43 height 13
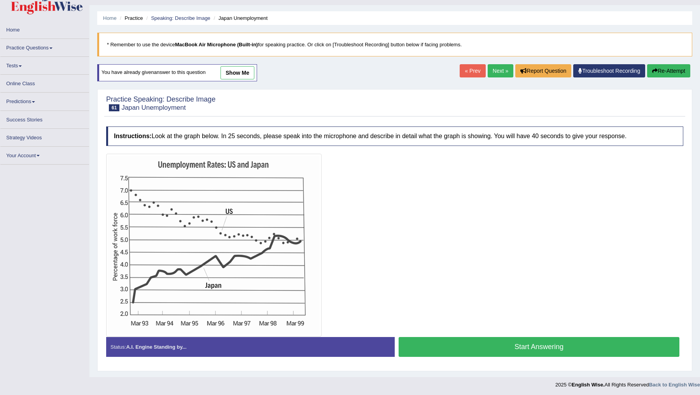
scroll to position [21, 0]
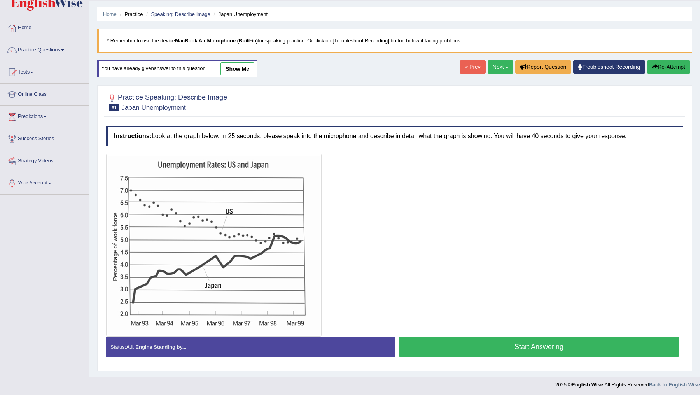
click at [510, 345] on button "Start Answering" at bounding box center [539, 347] width 281 height 20
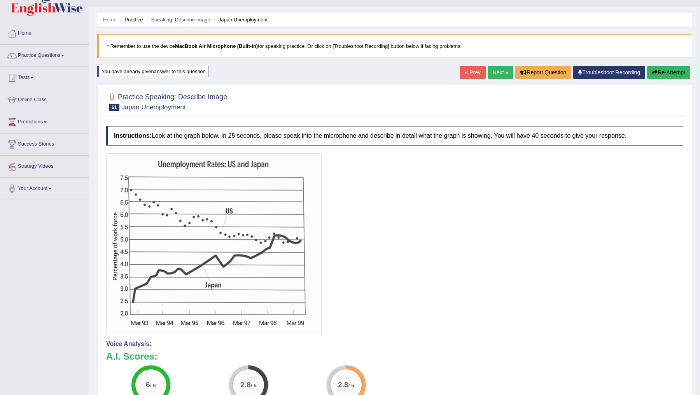
scroll to position [21, 0]
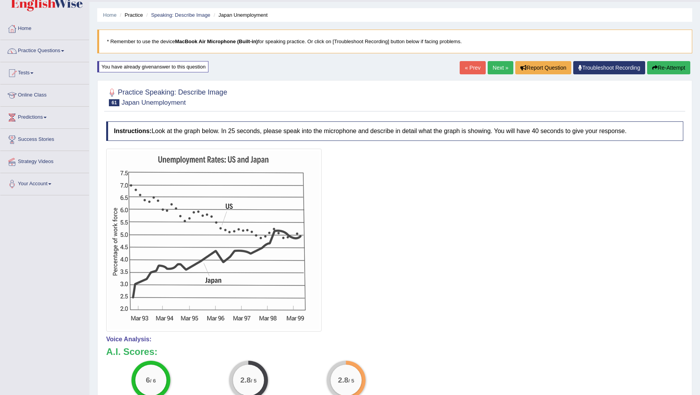
click at [658, 69] on button "Re-Attempt" at bounding box center [668, 67] width 43 height 13
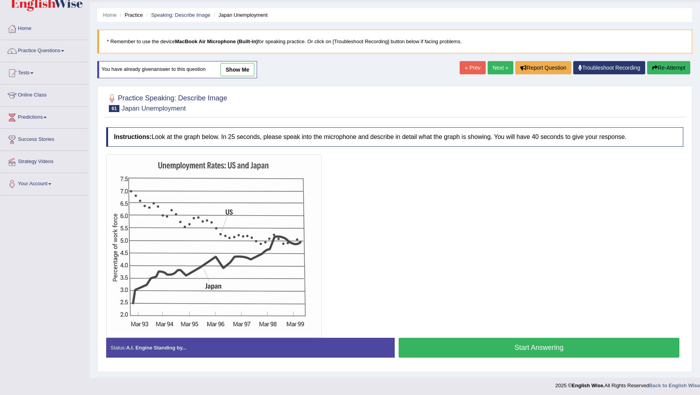
click at [498, 347] on button "Start Answering" at bounding box center [539, 348] width 281 height 20
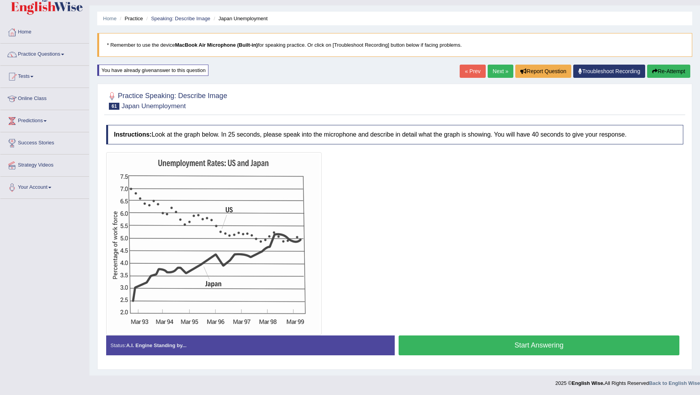
scroll to position [16, 0]
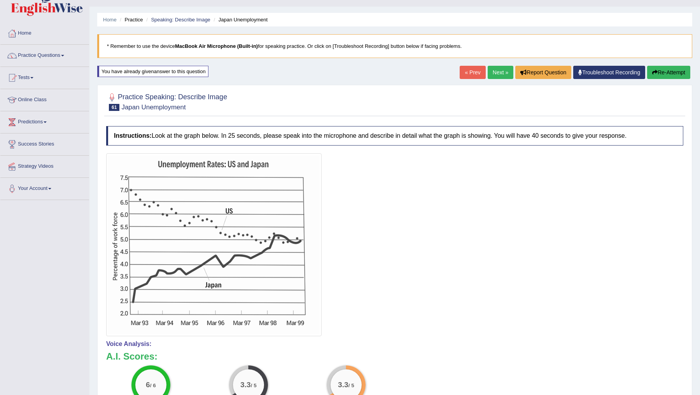
click at [664, 70] on button "Re-Attempt" at bounding box center [668, 72] width 43 height 13
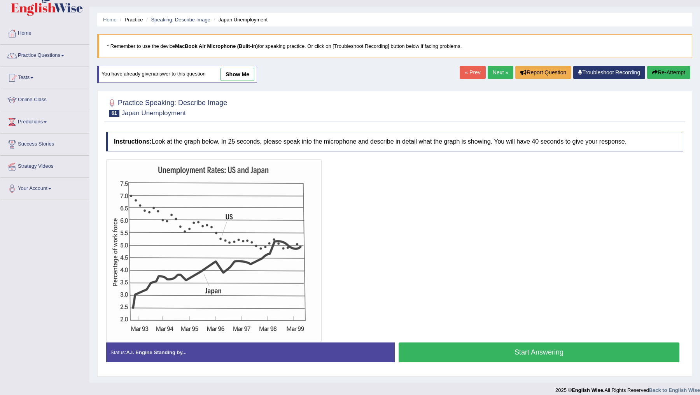
scroll to position [16, 0]
click at [470, 352] on button "Start Answering" at bounding box center [539, 352] width 281 height 20
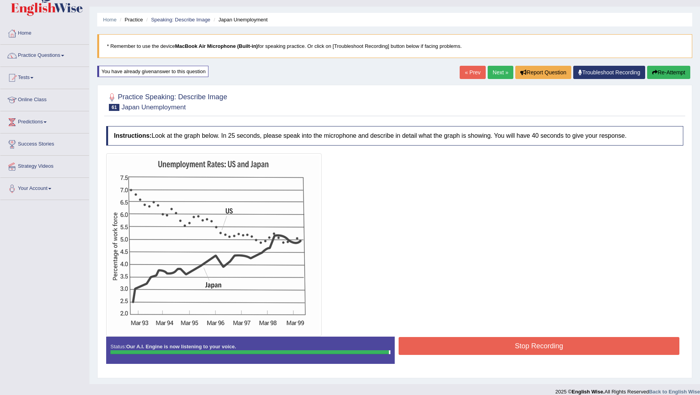
click at [470, 352] on button "Stop Recording" at bounding box center [539, 346] width 281 height 18
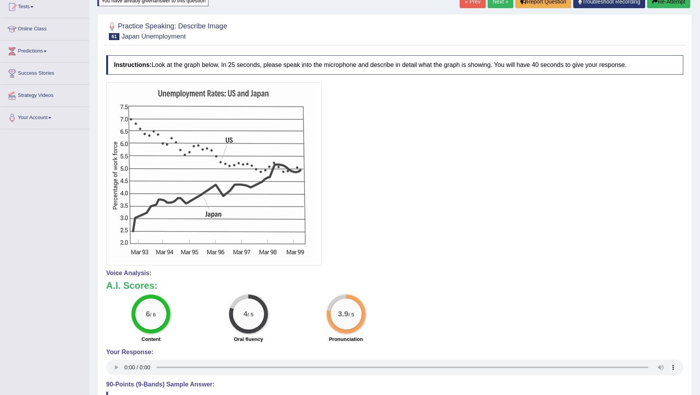
scroll to position [0, 0]
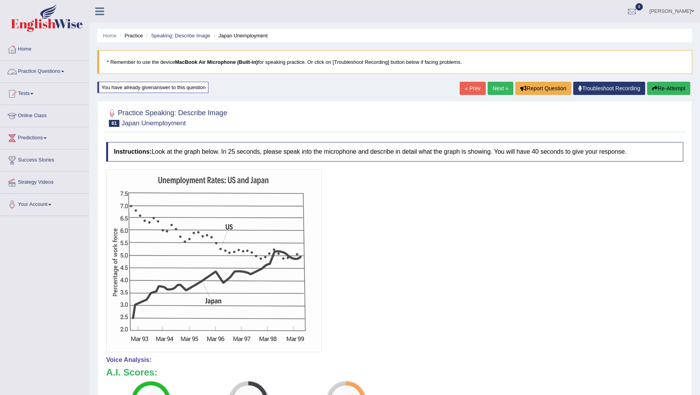
click at [56, 71] on link "Practice Questions" at bounding box center [44, 70] width 89 height 19
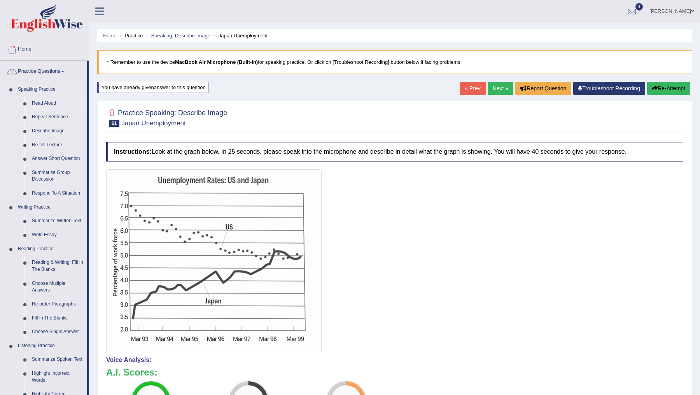
click at [41, 103] on link "Read Aloud" at bounding box center [57, 103] width 59 height 14
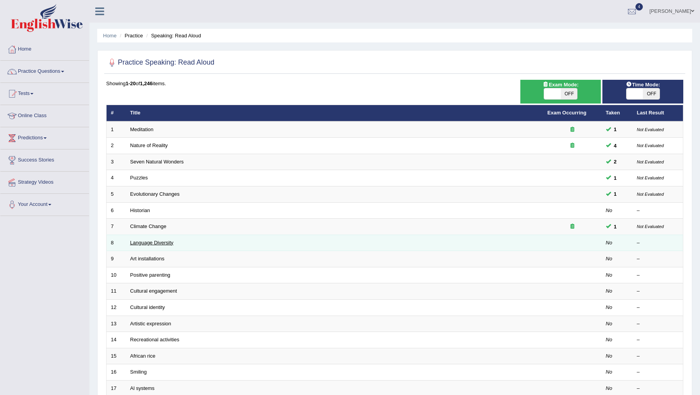
click at [142, 240] on link "Language Diversity" at bounding box center [151, 243] width 43 height 6
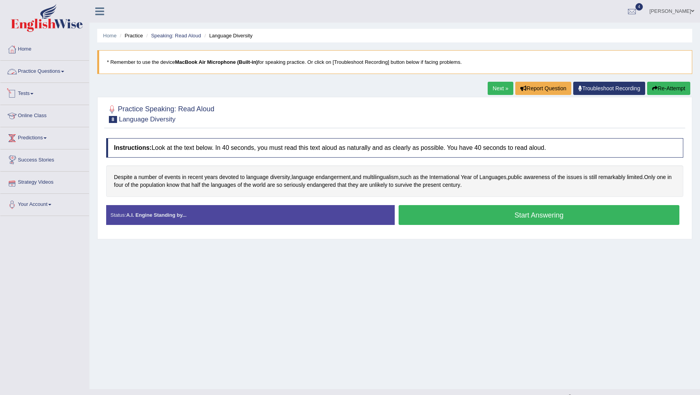
click at [47, 67] on link "Practice Questions" at bounding box center [44, 70] width 89 height 19
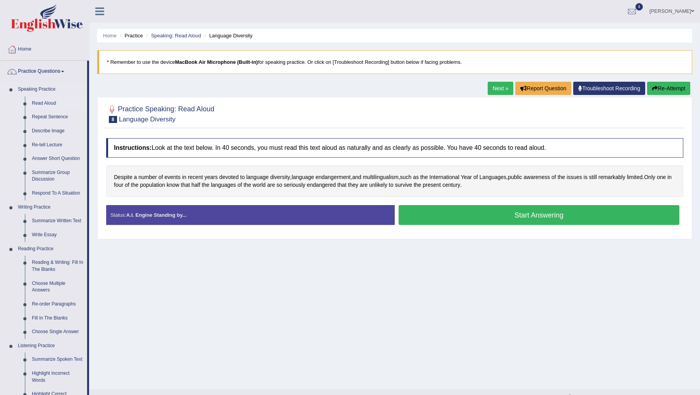
click at [46, 105] on link "Read Aloud" at bounding box center [57, 103] width 59 height 14
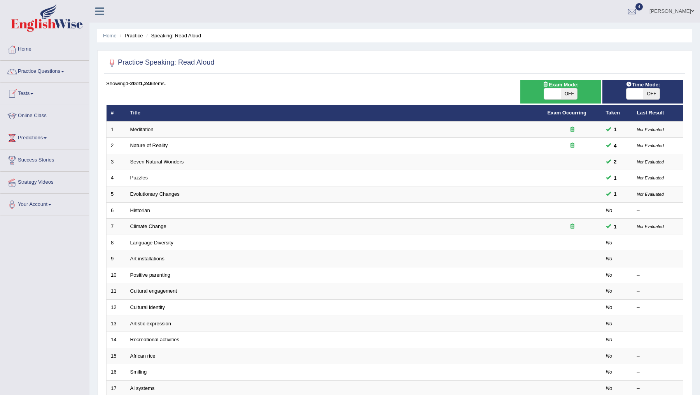
click at [564, 95] on span "OFF" at bounding box center [569, 93] width 17 height 11
checkbox input "true"
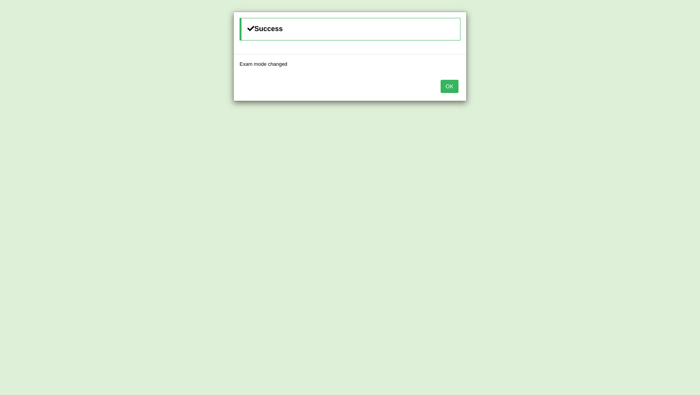
click at [442, 83] on button "OK" at bounding box center [450, 86] width 18 height 13
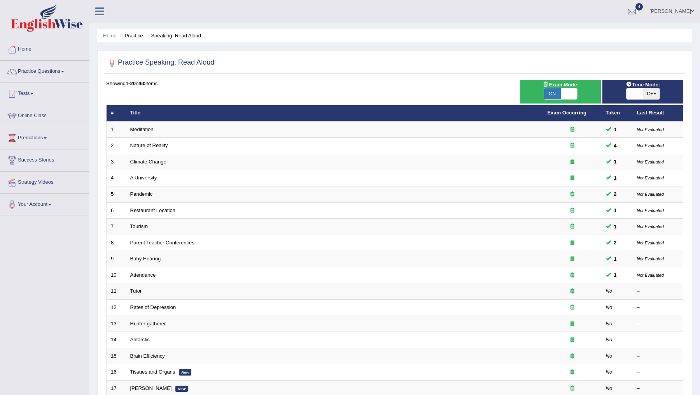
click at [646, 95] on span "OFF" at bounding box center [651, 93] width 17 height 11
checkbox input "true"
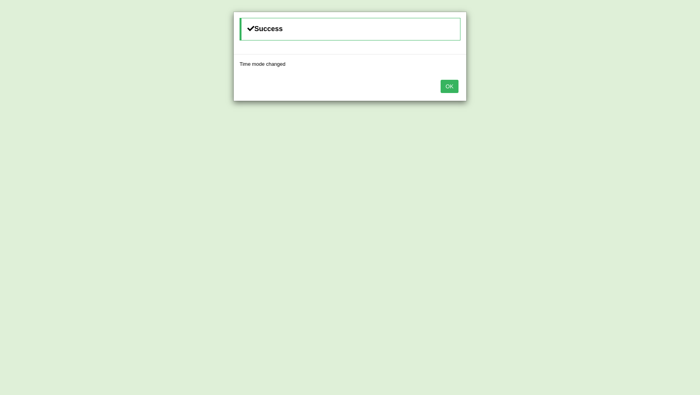
click at [451, 84] on button "OK" at bounding box center [450, 86] width 18 height 13
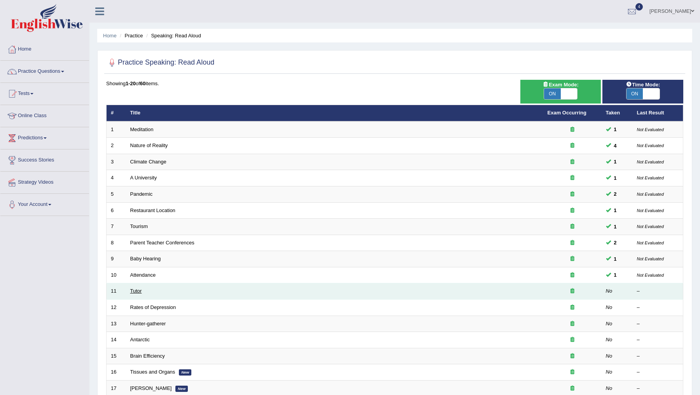
click at [137, 289] on link "Tutor" at bounding box center [136, 291] width 12 height 6
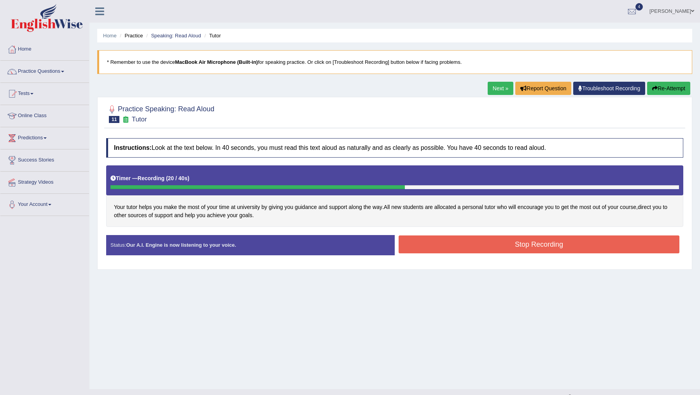
click at [474, 245] on button "Stop Recording" at bounding box center [539, 244] width 281 height 18
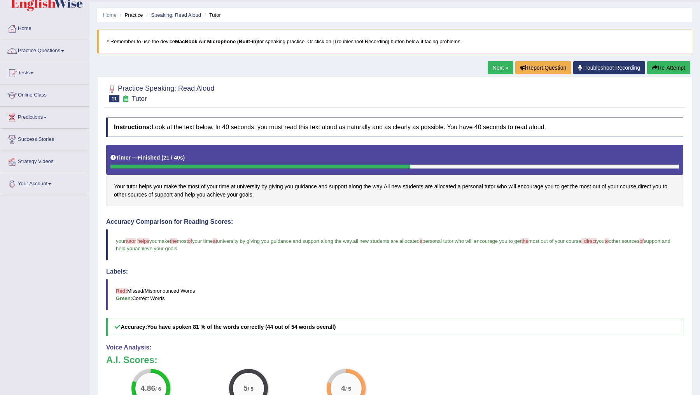
scroll to position [18, 0]
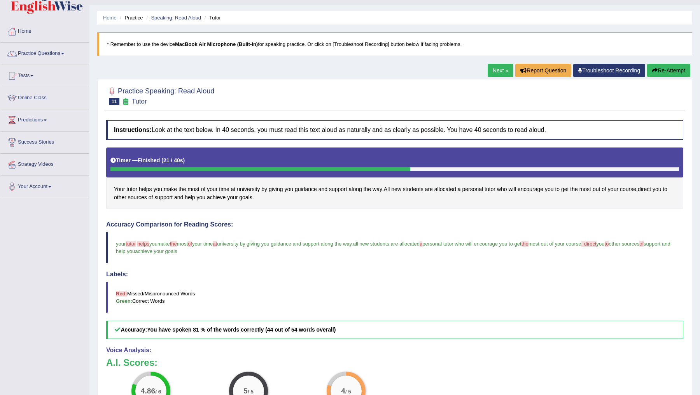
click at [494, 70] on link "Next »" at bounding box center [501, 70] width 26 height 13
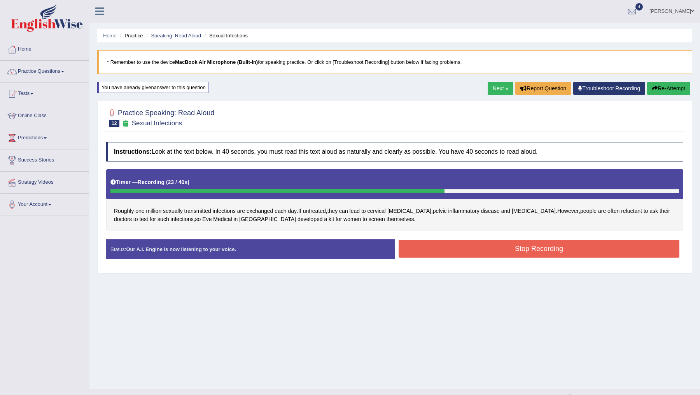
click at [445, 242] on button "Stop Recording" at bounding box center [539, 249] width 281 height 18
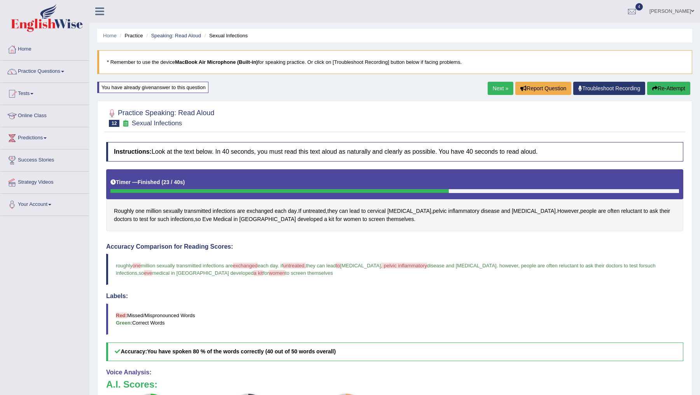
click at [667, 88] on button "Re-Attempt" at bounding box center [668, 88] width 43 height 13
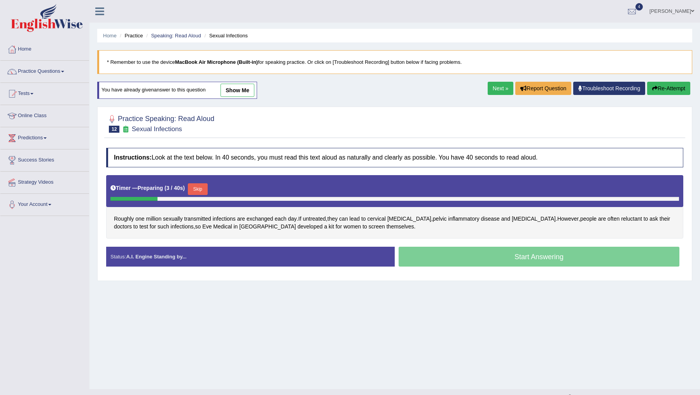
click at [204, 188] on button "Skip" at bounding box center [197, 189] width 19 height 12
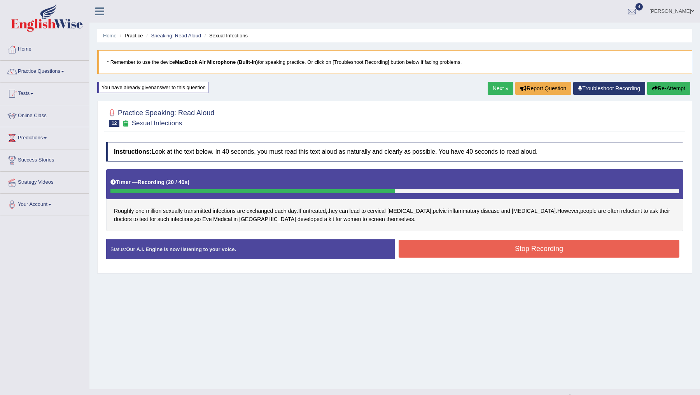
click at [438, 236] on div "Instructions: Look at the text below. In 40 seconds, you must read this text al…" at bounding box center [394, 203] width 581 height 131
click at [433, 255] on button "Stop Recording" at bounding box center [539, 249] width 281 height 18
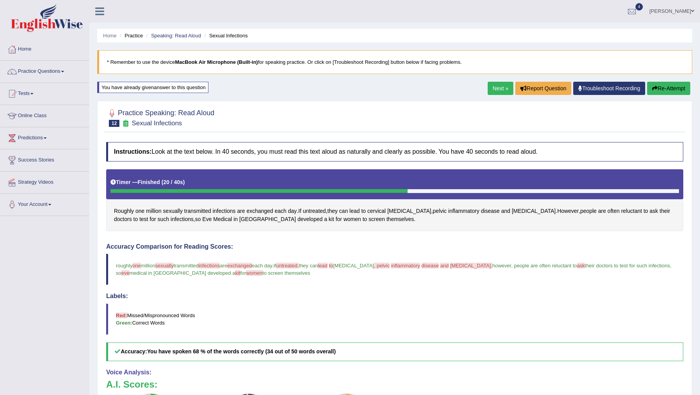
click at [502, 87] on link "Next »" at bounding box center [501, 88] width 26 height 13
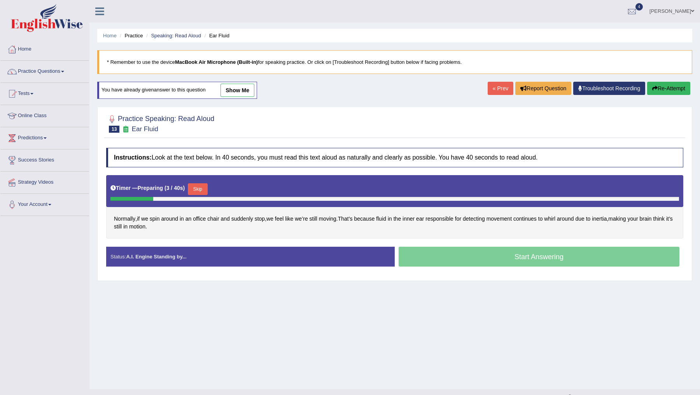
click at [202, 190] on button "Skip" at bounding box center [197, 189] width 19 height 12
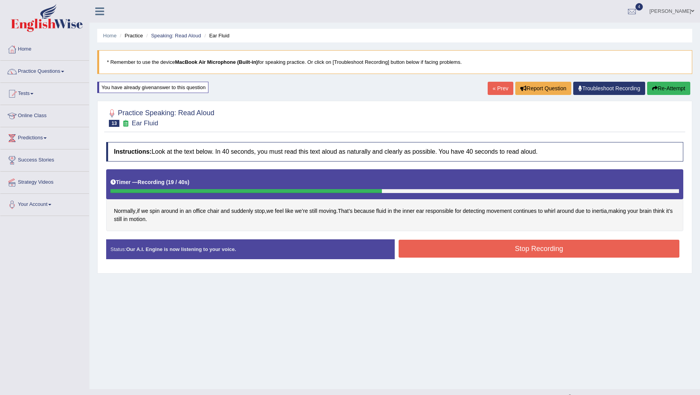
click at [502, 249] on button "Stop Recording" at bounding box center [539, 249] width 281 height 18
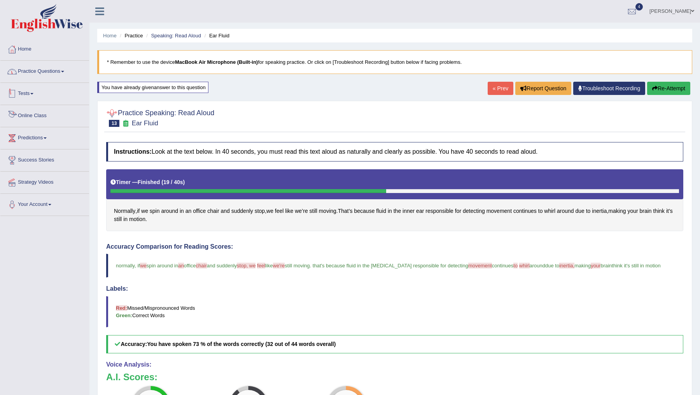
click at [47, 73] on link "Practice Questions" at bounding box center [44, 70] width 89 height 19
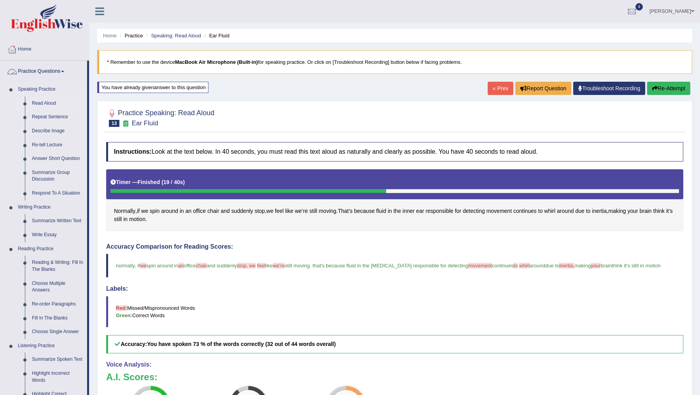
click at [49, 103] on link "Read Aloud" at bounding box center [57, 103] width 59 height 14
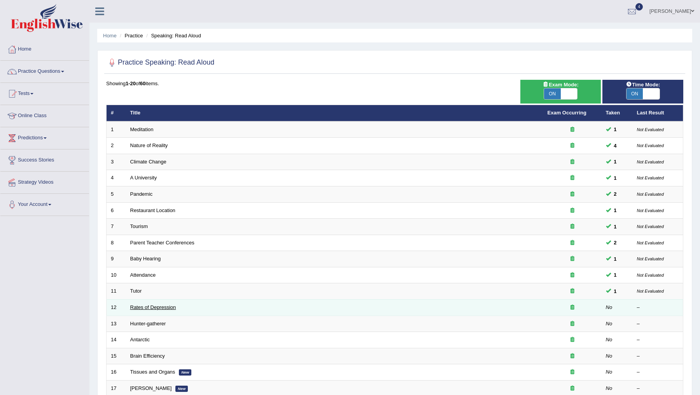
click at [148, 305] on link "Rates of Depression" at bounding box center [153, 307] width 46 height 6
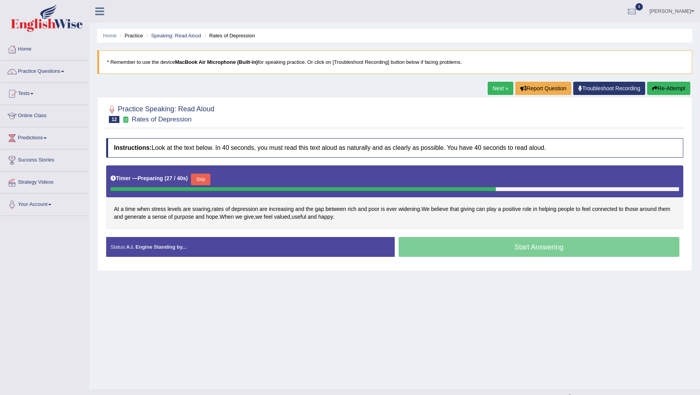
click at [205, 180] on button "Skip" at bounding box center [200, 179] width 19 height 12
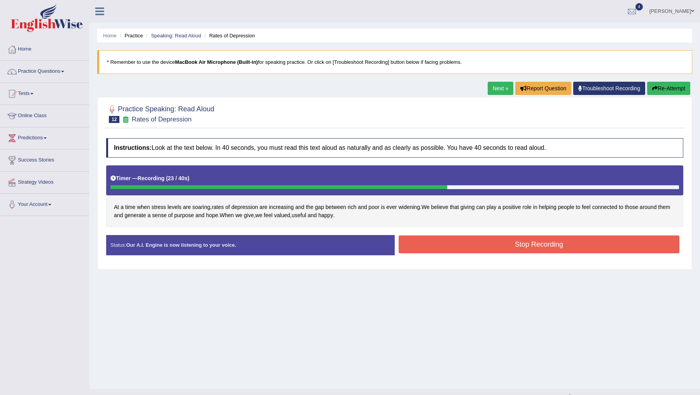
click at [422, 241] on button "Stop Recording" at bounding box center [539, 244] width 281 height 18
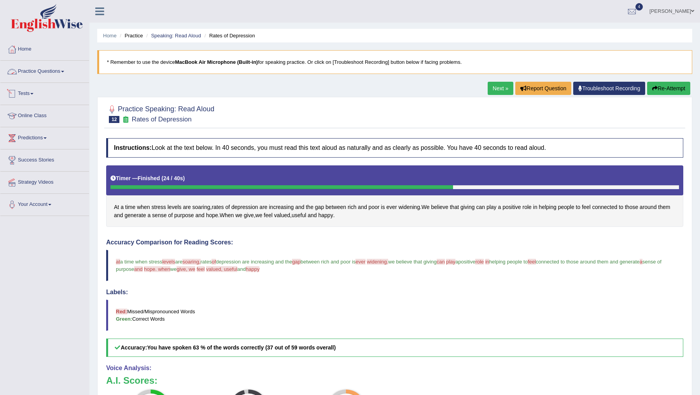
click at [46, 72] on link "Practice Questions" at bounding box center [44, 70] width 89 height 19
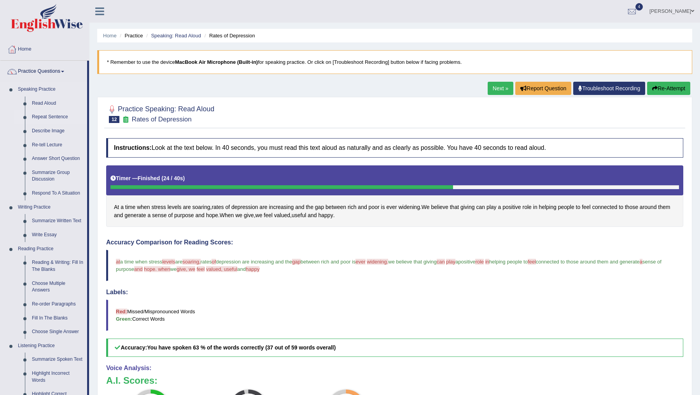
click at [45, 117] on link "Repeat Sentence" at bounding box center [57, 117] width 59 height 14
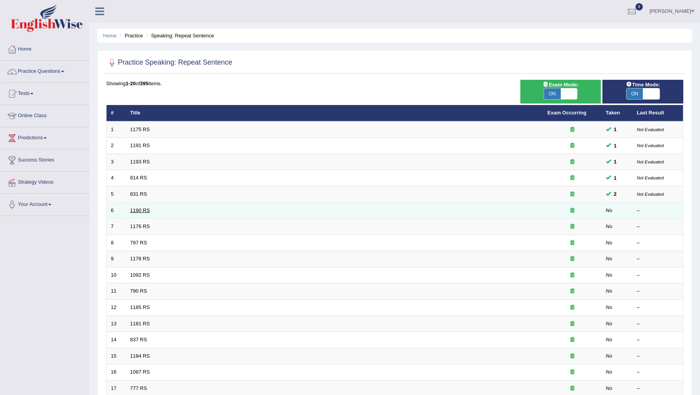
click at [137, 210] on link "1190 RS" at bounding box center [140, 210] width 20 height 6
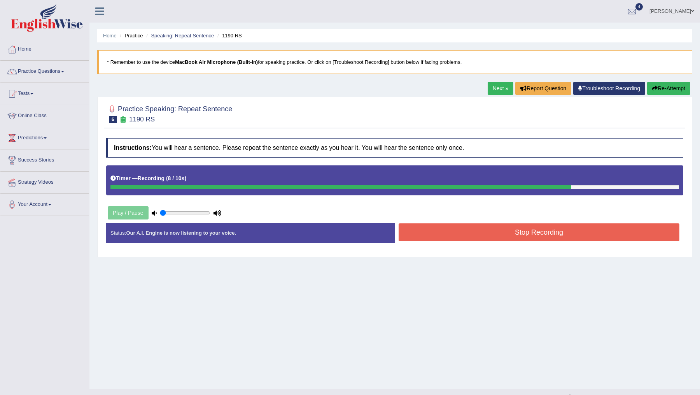
click at [504, 236] on button "Stop Recording" at bounding box center [539, 232] width 281 height 18
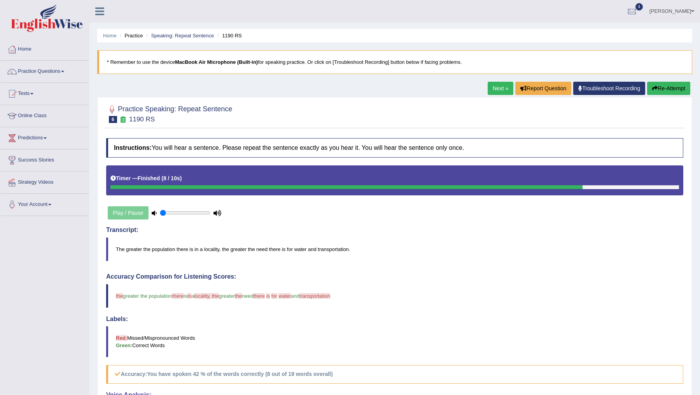
click at [492, 87] on link "Next »" at bounding box center [501, 88] width 26 height 13
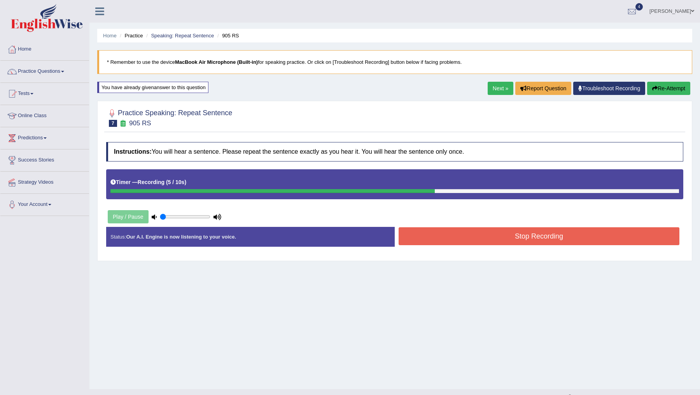
click at [494, 237] on button "Stop Recording" at bounding box center [539, 236] width 281 height 18
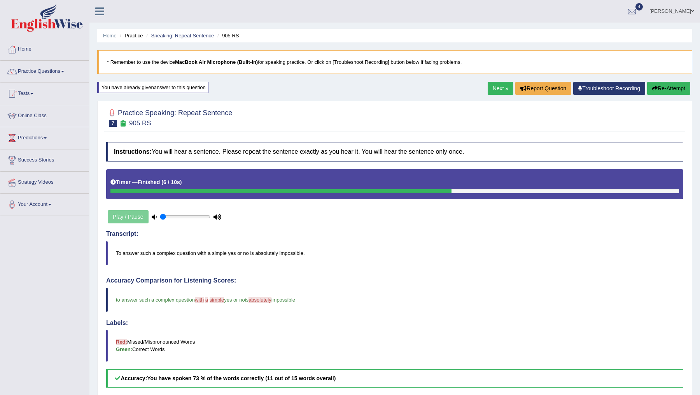
click at [496, 88] on link "Next »" at bounding box center [501, 88] width 26 height 13
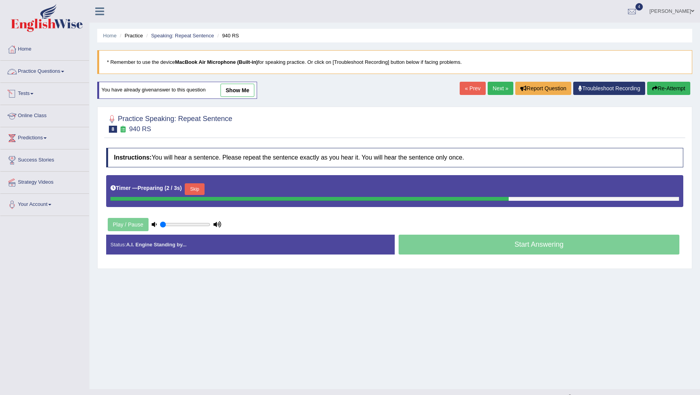
click at [41, 67] on link "Practice Questions" at bounding box center [44, 70] width 89 height 19
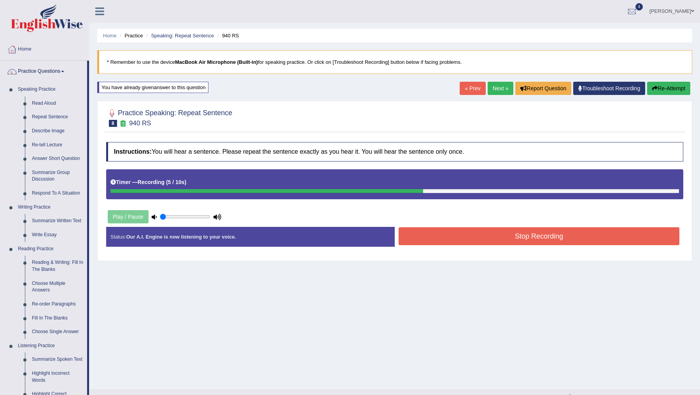
click at [456, 235] on button "Stop Recording" at bounding box center [539, 236] width 281 height 18
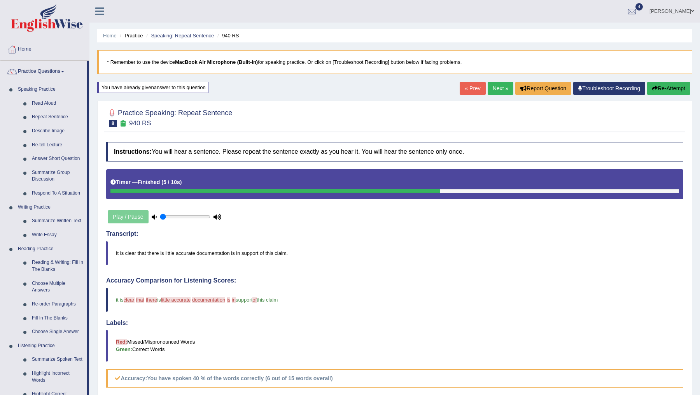
click at [492, 87] on link "Next »" at bounding box center [501, 88] width 26 height 13
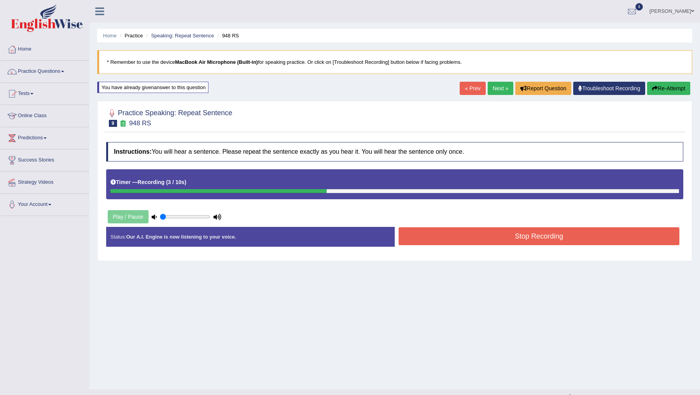
click at [463, 240] on button "Stop Recording" at bounding box center [539, 236] width 281 height 18
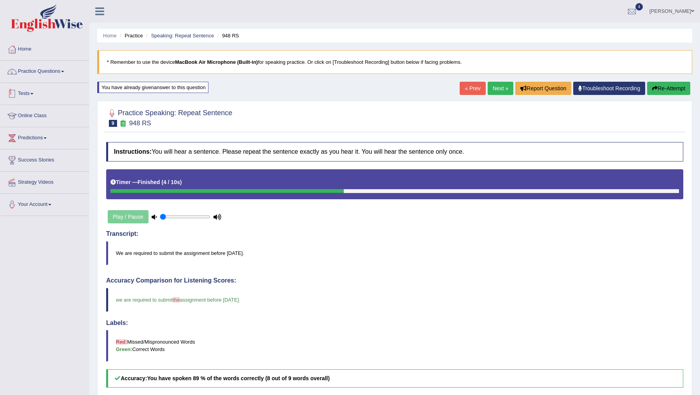
click at [58, 73] on link "Practice Questions" at bounding box center [44, 70] width 89 height 19
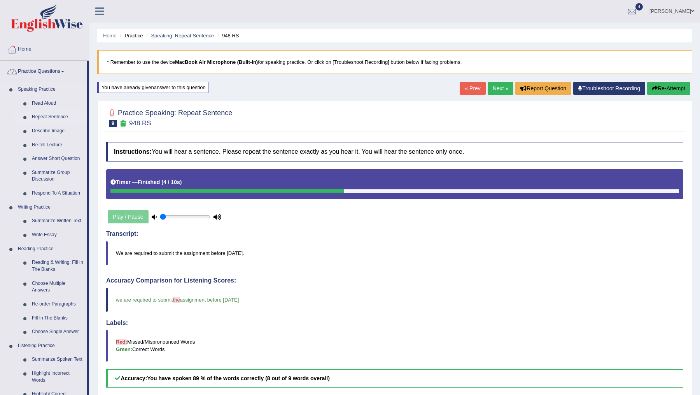
click at [54, 114] on link "Repeat Sentence" at bounding box center [57, 117] width 59 height 14
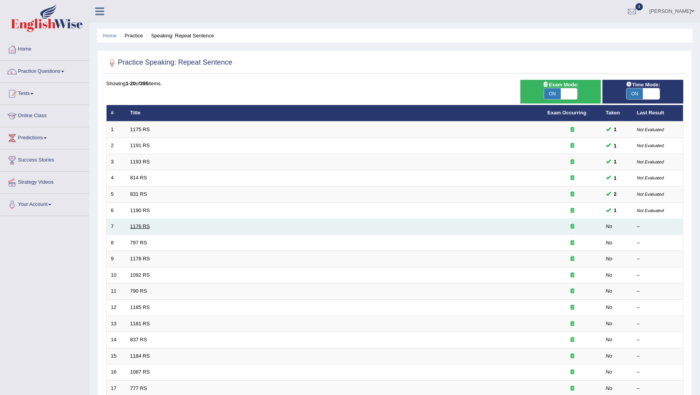
click at [138, 226] on link "1176 RS" at bounding box center [140, 226] width 20 height 6
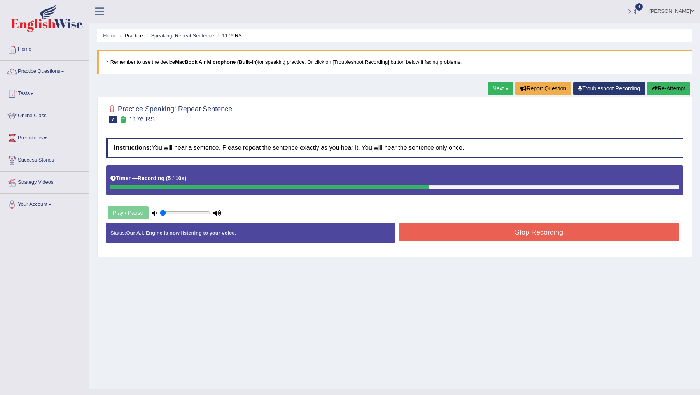
click at [503, 235] on button "Stop Recording" at bounding box center [539, 232] width 281 height 18
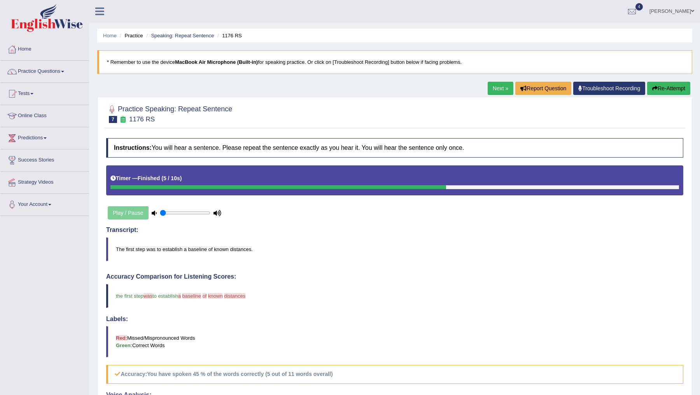
click at [496, 87] on link "Next »" at bounding box center [501, 88] width 26 height 13
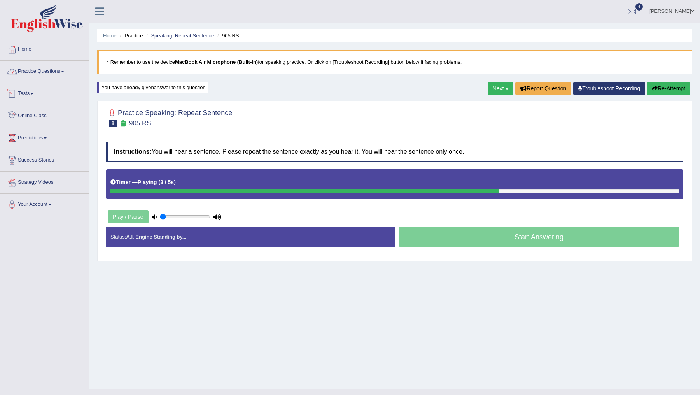
click at [58, 65] on link "Practice Questions" at bounding box center [44, 70] width 89 height 19
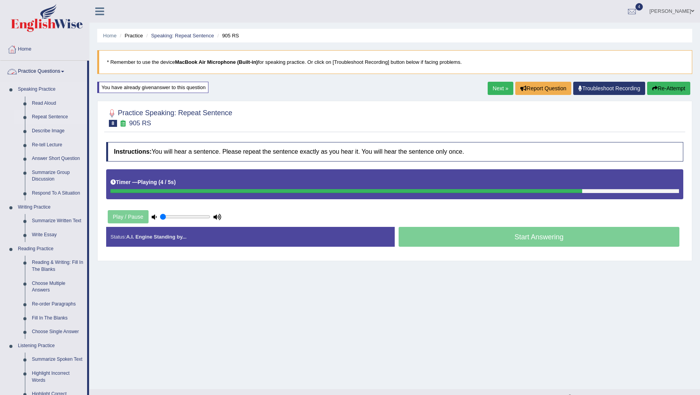
click at [48, 116] on link "Repeat Sentence" at bounding box center [57, 117] width 59 height 14
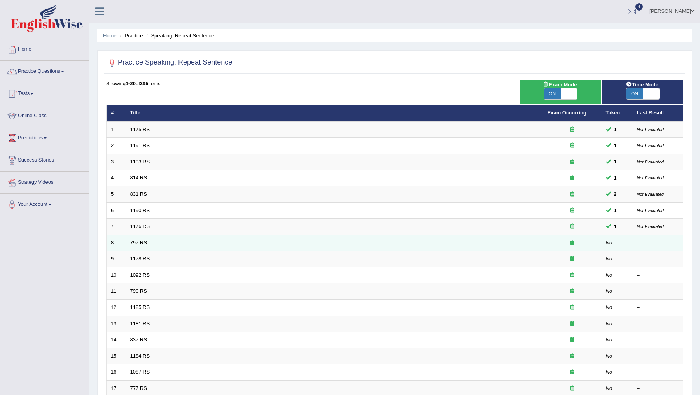
click at [133, 242] on link "797 RS" at bounding box center [138, 243] width 17 height 6
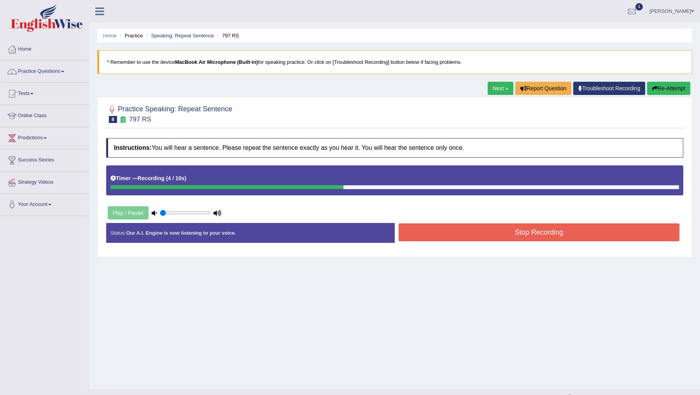
click at [454, 235] on button "Stop Recording" at bounding box center [539, 232] width 281 height 18
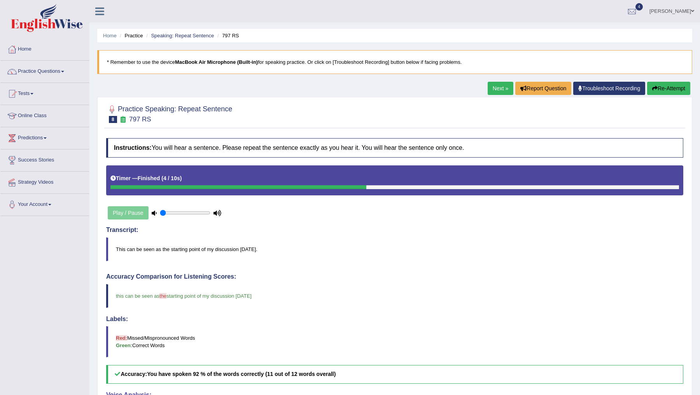
click at [493, 87] on link "Next »" at bounding box center [501, 88] width 26 height 13
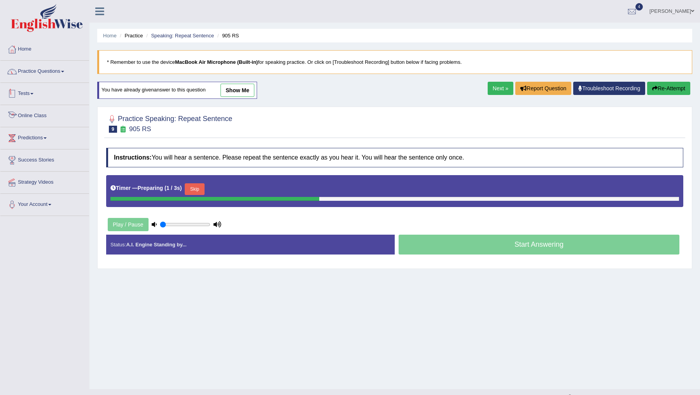
click at [44, 65] on link "Practice Questions" at bounding box center [44, 70] width 89 height 19
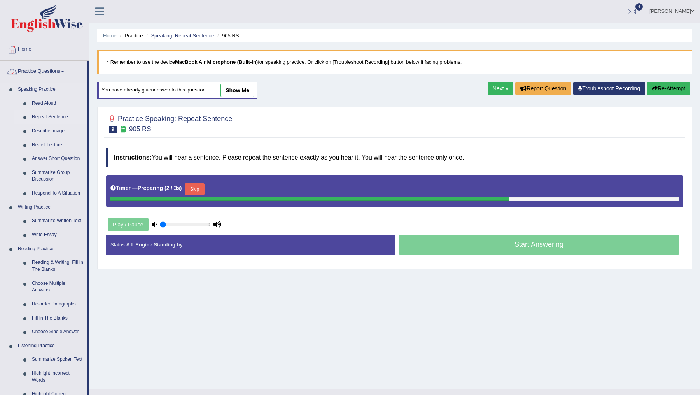
click at [47, 119] on link "Repeat Sentence" at bounding box center [57, 117] width 59 height 14
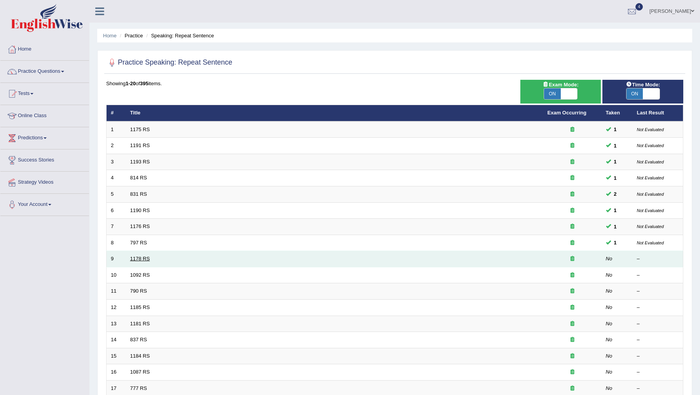
click at [138, 257] on link "1178 RS" at bounding box center [140, 259] width 20 height 6
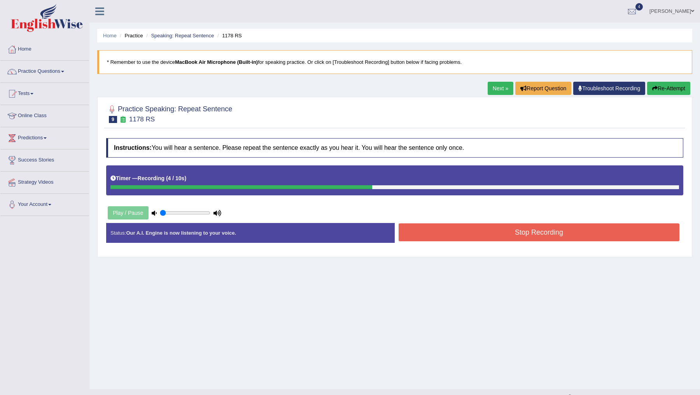
click at [469, 236] on button "Stop Recording" at bounding box center [539, 232] width 281 height 18
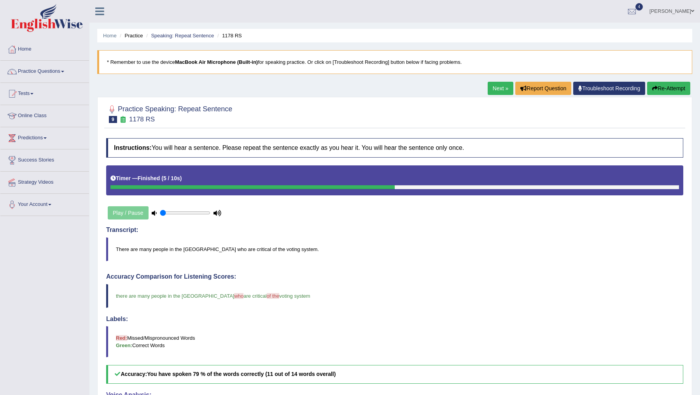
click at [497, 86] on link "Next »" at bounding box center [501, 88] width 26 height 13
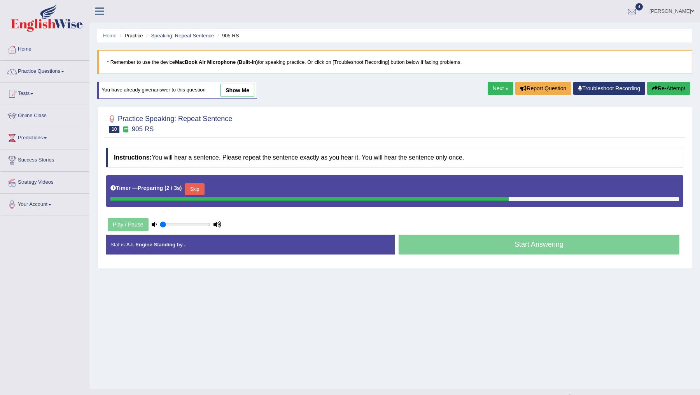
click at [56, 72] on link "Practice Questions" at bounding box center [44, 70] width 89 height 19
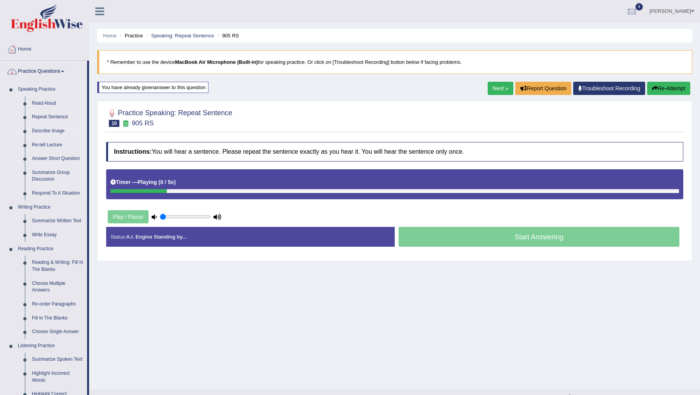
click at [49, 130] on link "Describe Image" at bounding box center [57, 131] width 59 height 14
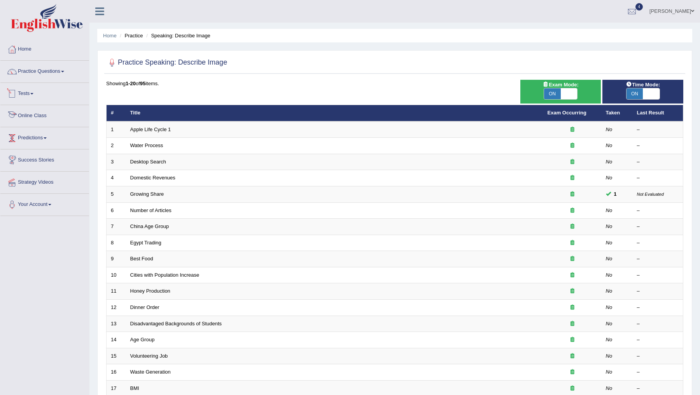
click at [32, 91] on link "Tests" at bounding box center [44, 92] width 89 height 19
click at [48, 67] on link "Practice Questions" at bounding box center [44, 70] width 89 height 19
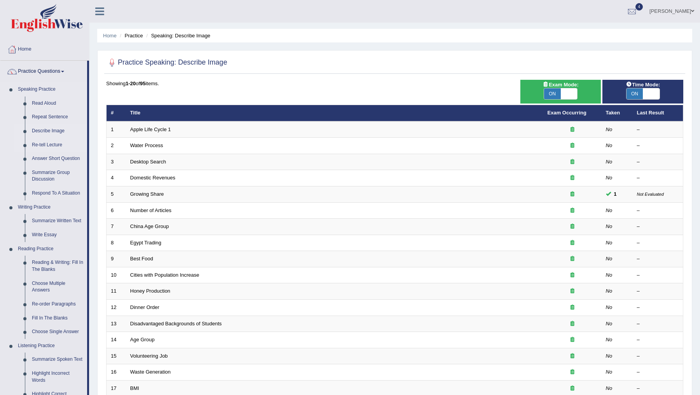
click at [52, 145] on link "Re-tell Lecture" at bounding box center [57, 145] width 59 height 14
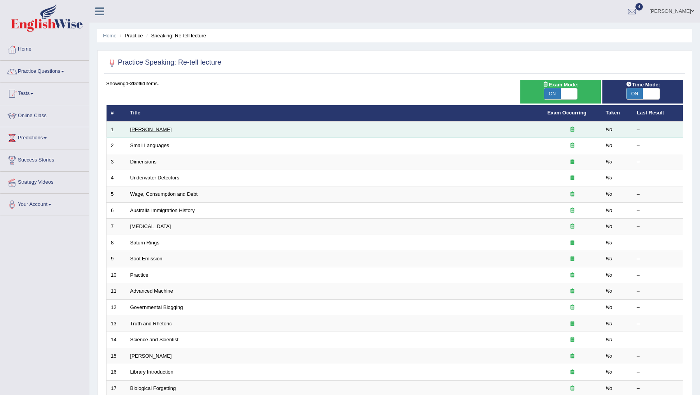
click at [145, 128] on link "[PERSON_NAME]" at bounding box center [151, 129] width 42 height 6
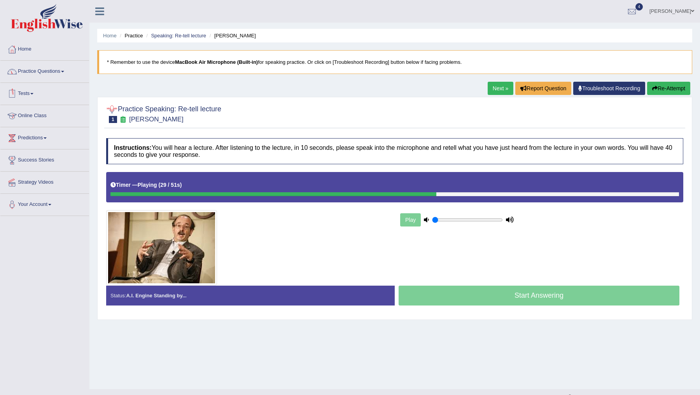
click at [46, 65] on link "Practice Questions" at bounding box center [44, 70] width 89 height 19
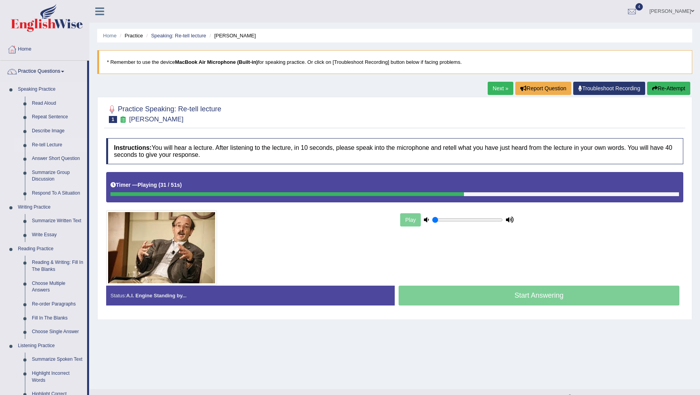
click at [41, 142] on link "Re-tell Lecture" at bounding box center [57, 145] width 59 height 14
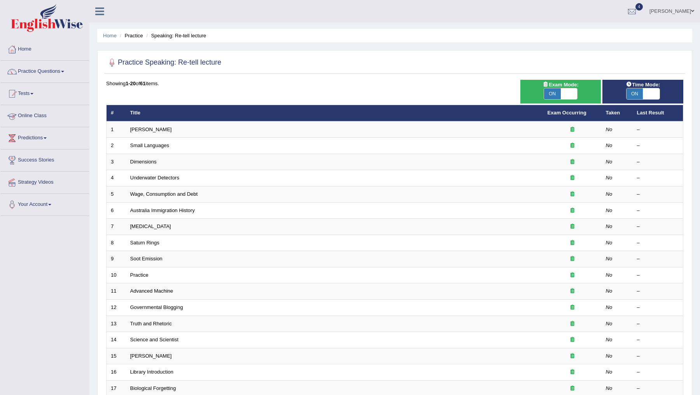
click at [550, 93] on span "ON" at bounding box center [552, 93] width 17 height 11
checkbox input "false"
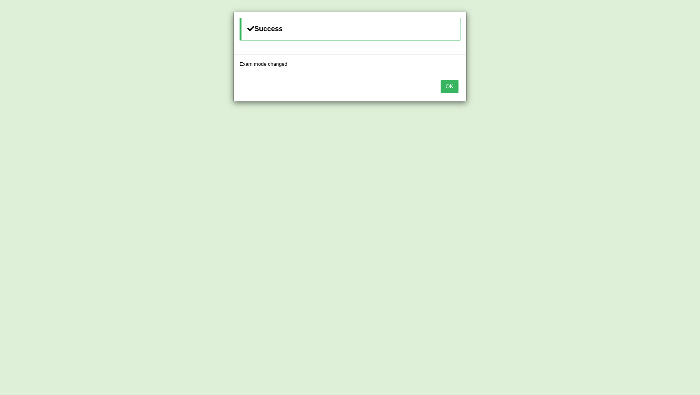
click at [454, 84] on button "OK" at bounding box center [450, 86] width 18 height 13
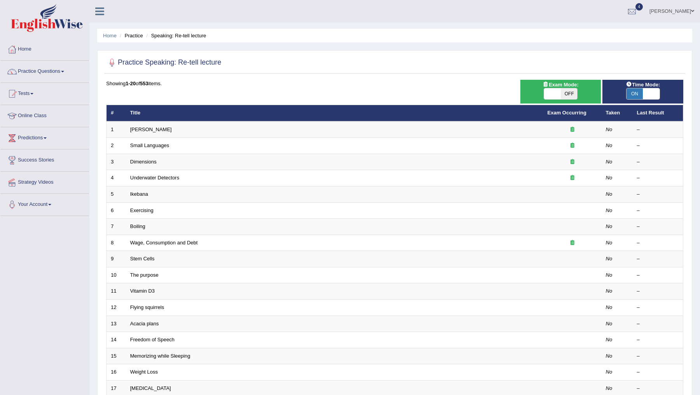
click at [639, 93] on span "ON" at bounding box center [635, 93] width 17 height 11
checkbox input "false"
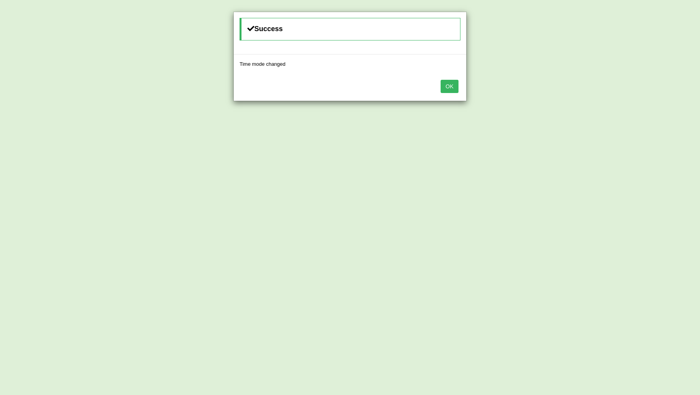
click at [443, 88] on button "OK" at bounding box center [450, 86] width 18 height 13
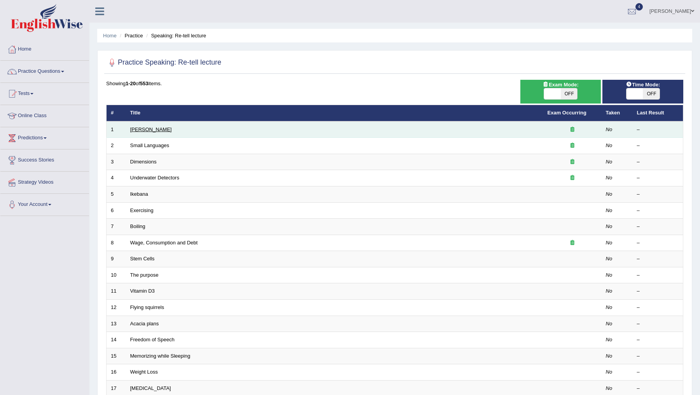
click at [135, 128] on link "[PERSON_NAME]" at bounding box center [151, 129] width 42 height 6
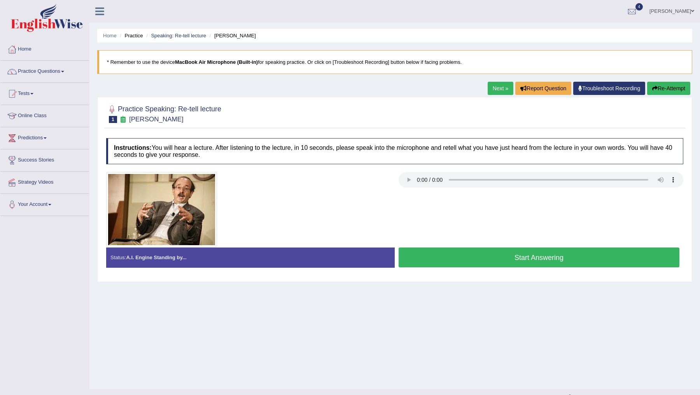
click at [475, 258] on button "Start Answering" at bounding box center [539, 257] width 281 height 20
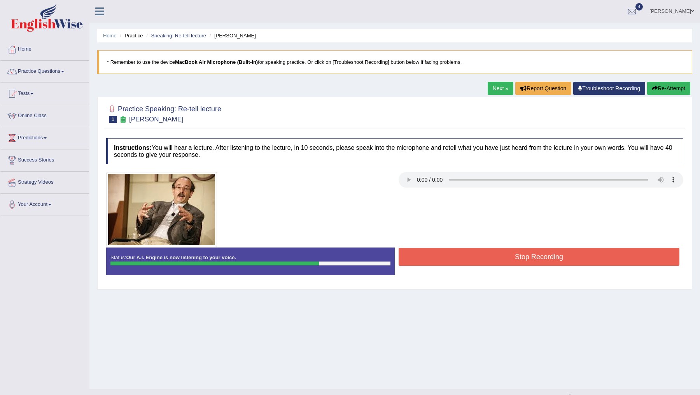
click at [475, 258] on button "Stop Recording" at bounding box center [539, 257] width 281 height 18
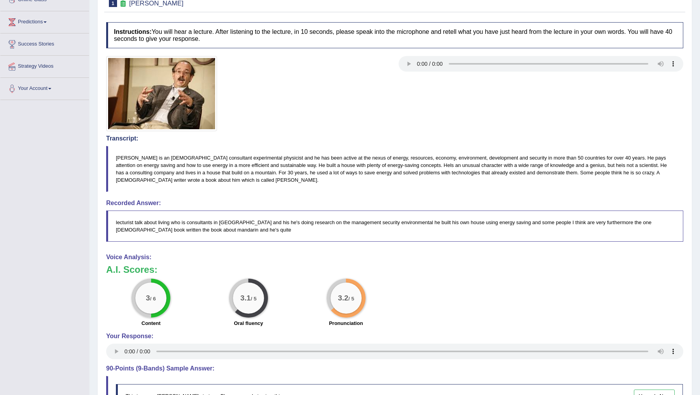
scroll to position [90, 0]
